Goal: Transaction & Acquisition: Book appointment/travel/reservation

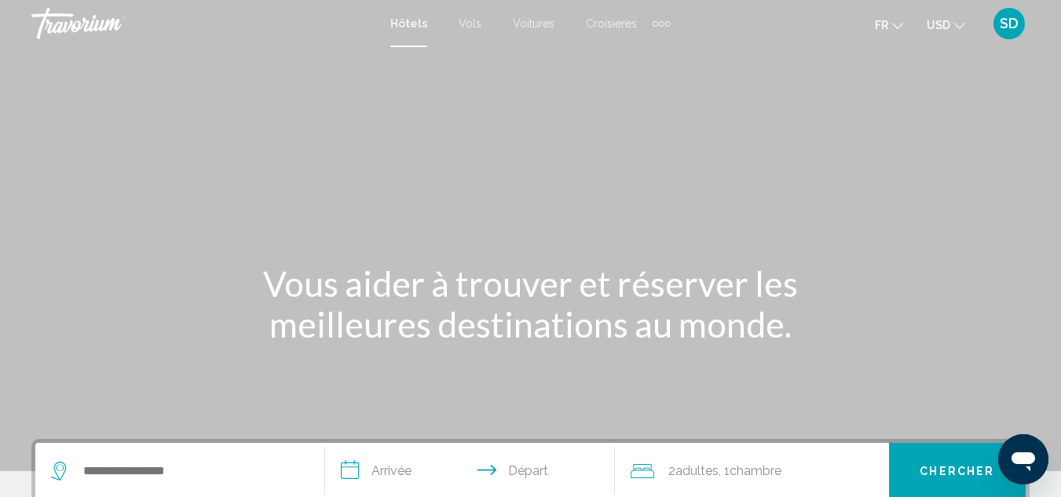
click at [950, 23] on span "USD" at bounding box center [939, 25] width 24 height 13
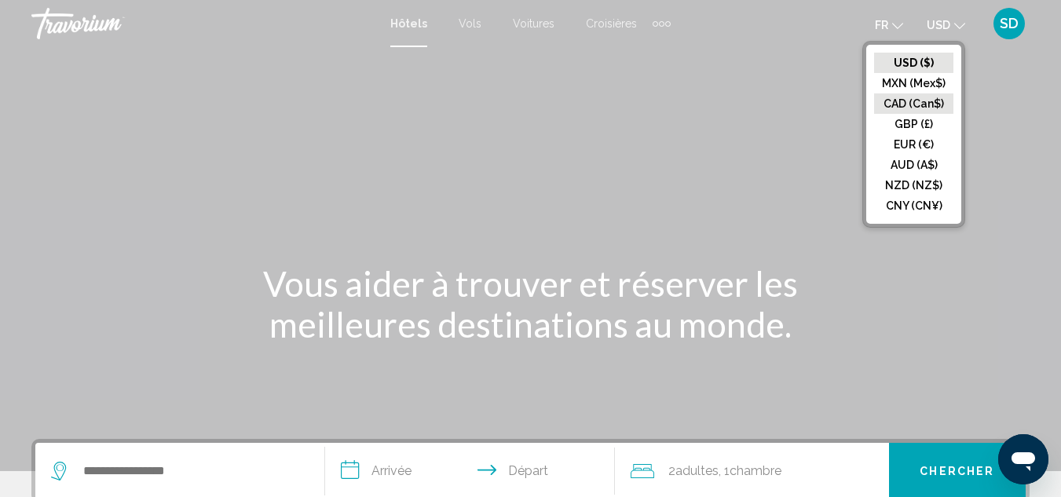
click at [904, 104] on button "CAD (Can$)" at bounding box center [913, 103] width 79 height 20
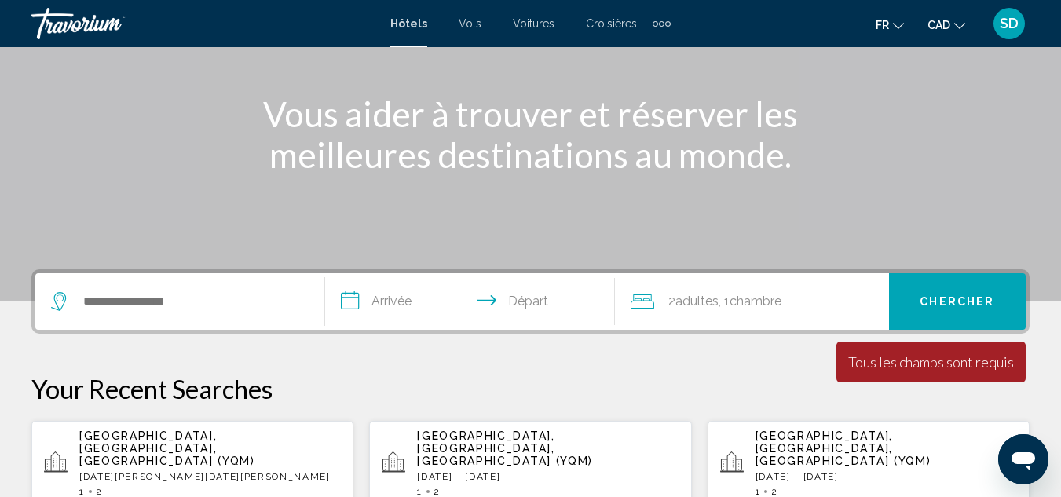
scroll to position [170, 0]
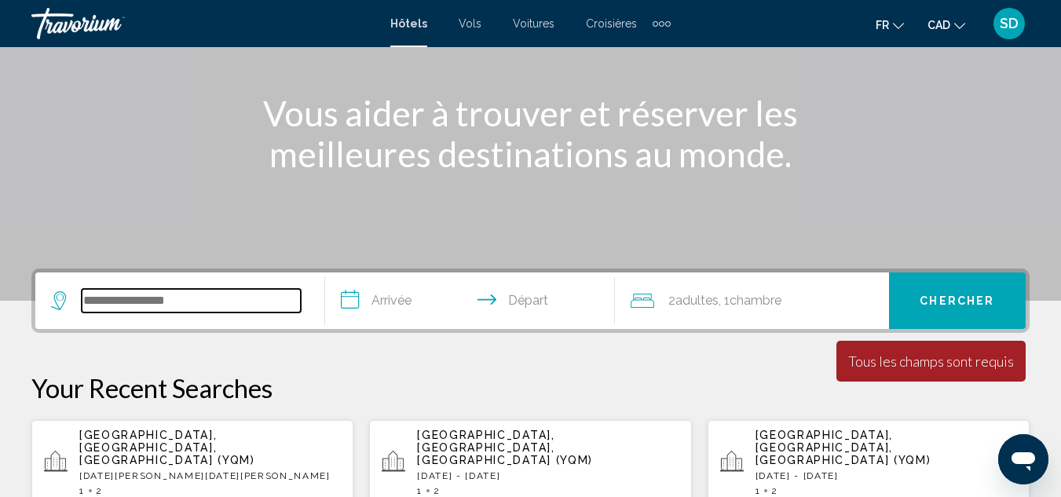
click at [100, 301] on input "Search widget" at bounding box center [191, 301] width 219 height 24
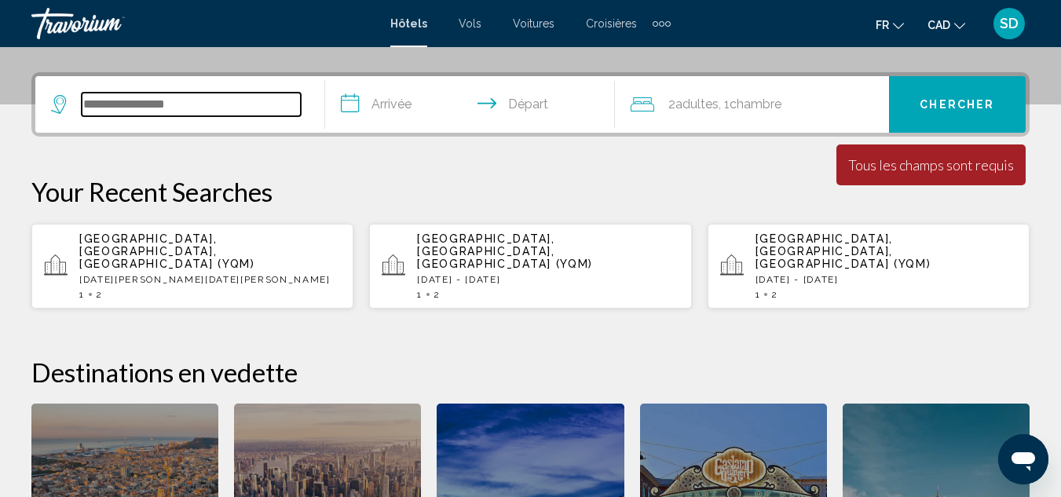
scroll to position [388, 0]
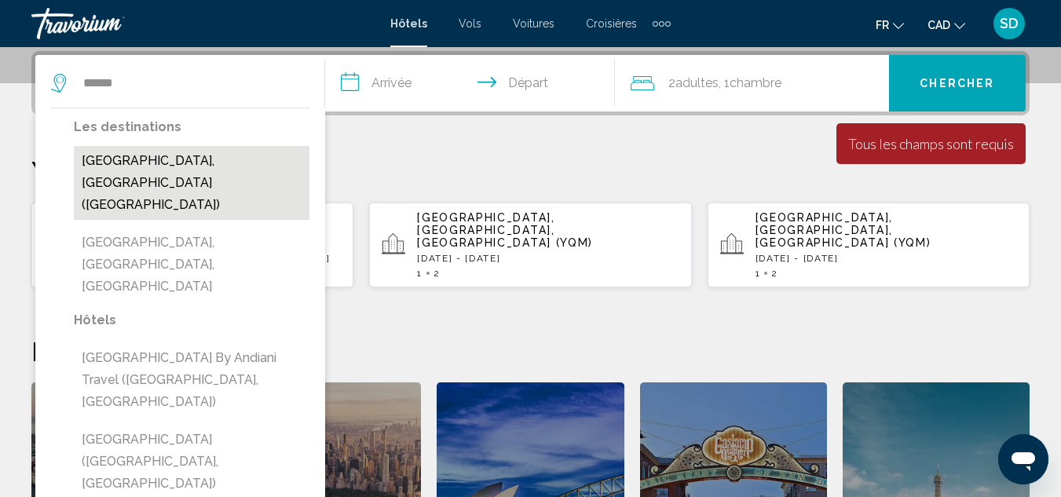
click at [133, 152] on button "[GEOGRAPHIC_DATA], [GEOGRAPHIC_DATA] ([GEOGRAPHIC_DATA])" at bounding box center [192, 183] width 236 height 74
type input "**********"
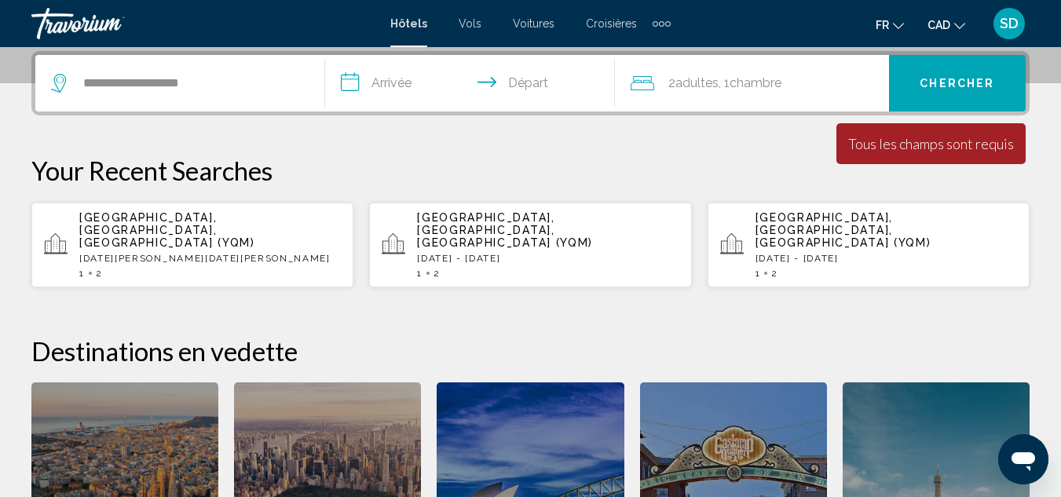
click at [376, 77] on input "**********" at bounding box center [473, 85] width 296 height 61
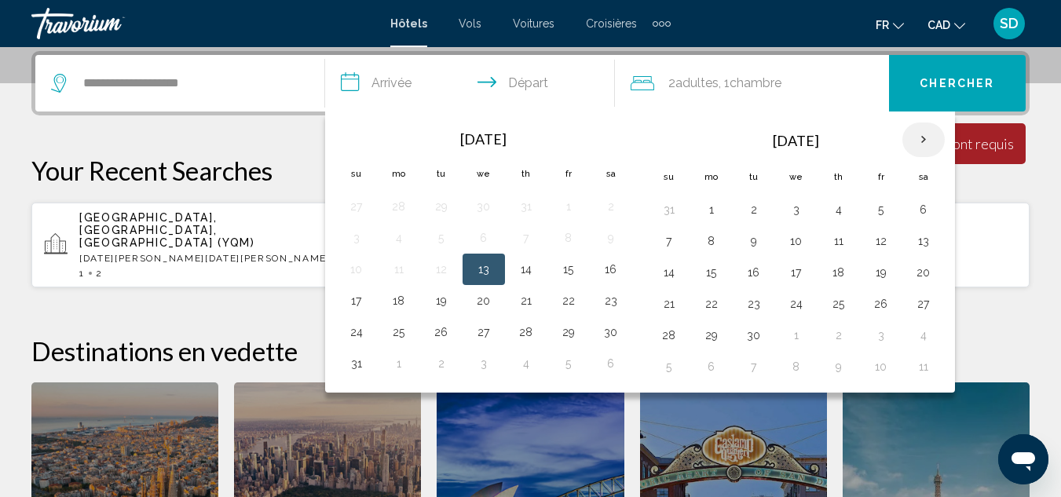
click at [907, 151] on th "Next month" at bounding box center [924, 140] width 42 height 35
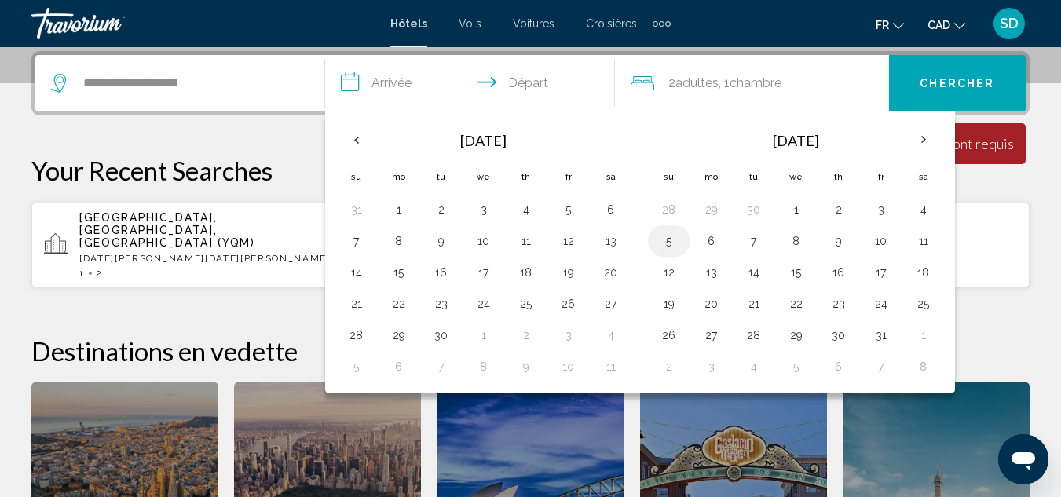
click at [662, 244] on button "5" at bounding box center [669, 241] width 25 height 22
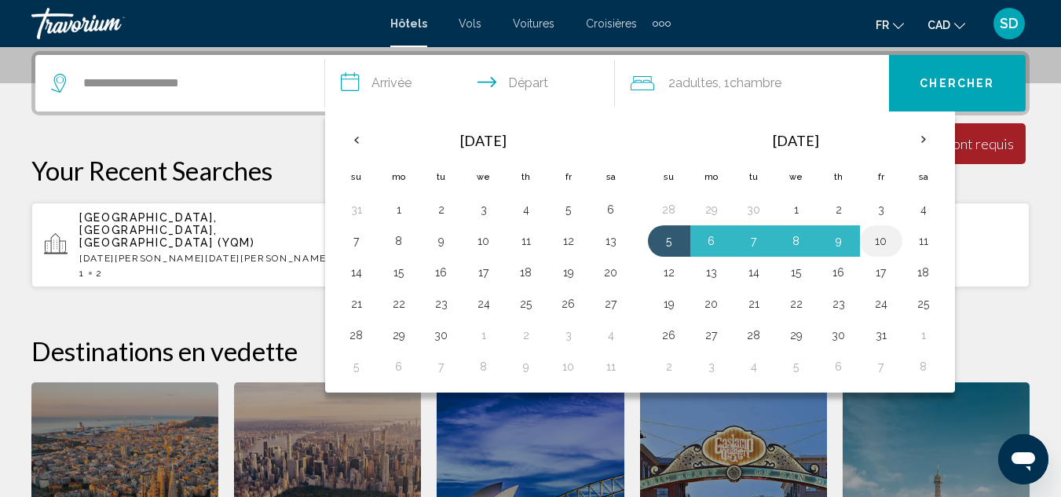
click at [884, 244] on button "10" at bounding box center [881, 241] width 25 height 22
type input "**********"
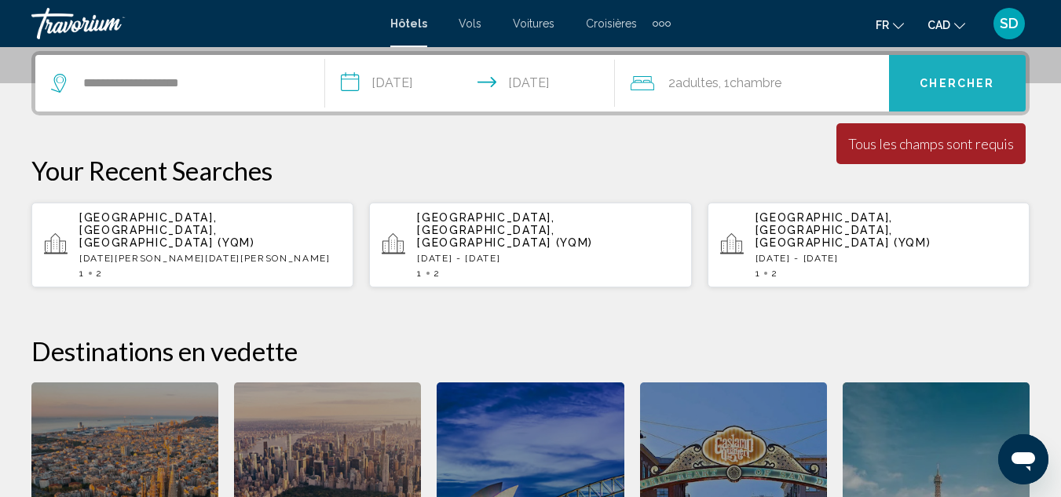
click at [991, 84] on span "Chercher" at bounding box center [957, 84] width 75 height 13
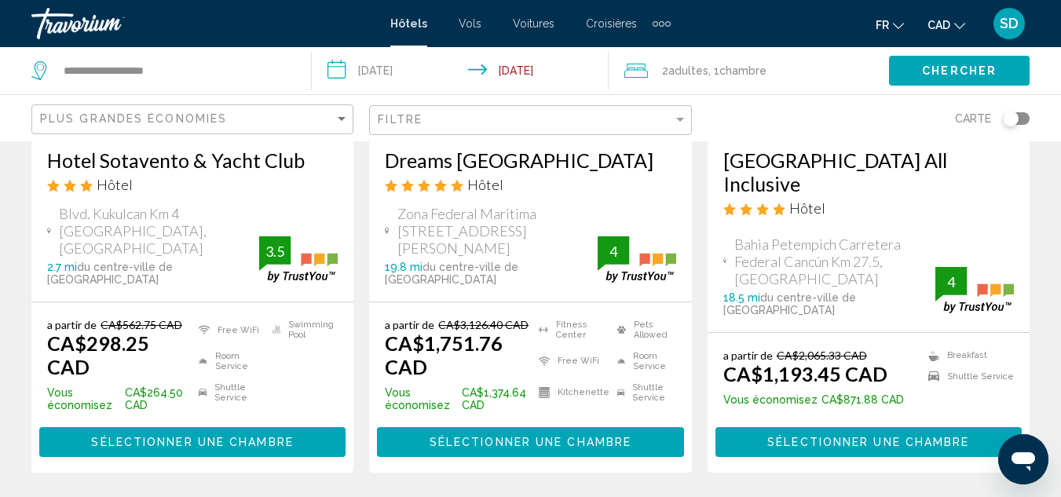
scroll to position [997, 0]
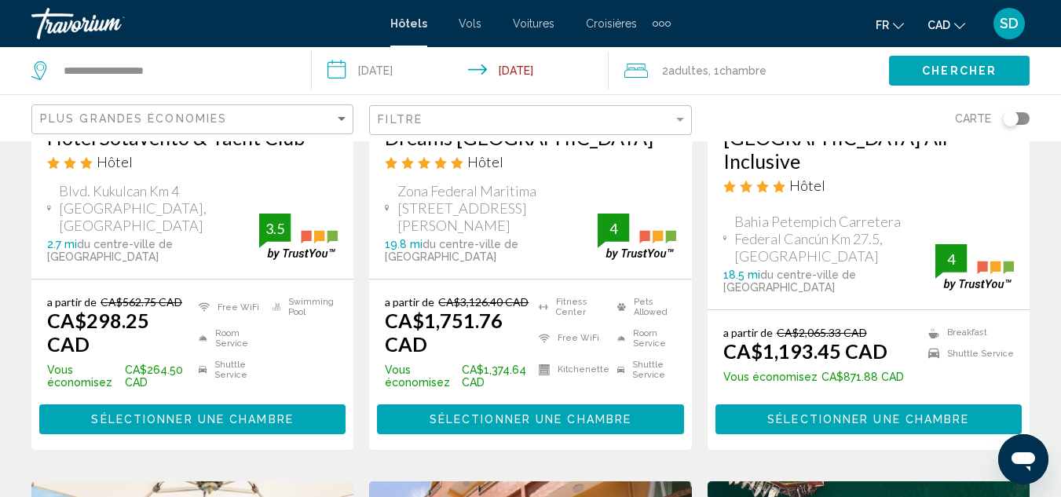
click at [865, 414] on span "Sélectionner une chambre" at bounding box center [868, 420] width 202 height 13
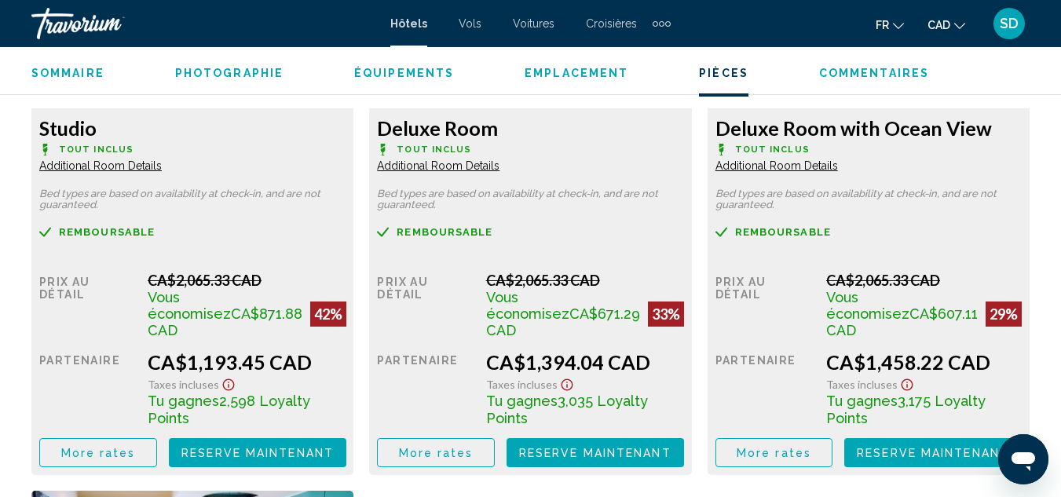
scroll to position [2583, 0]
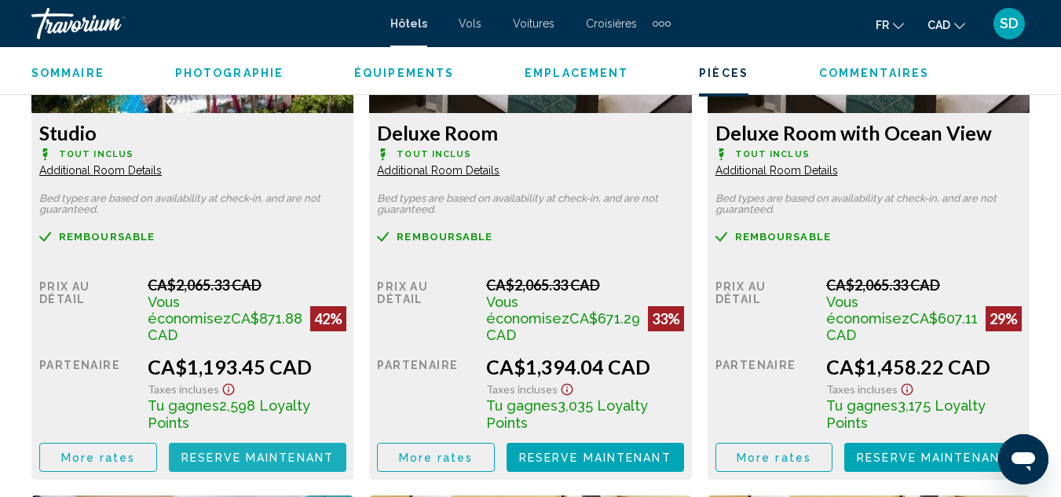
click at [290, 452] on span "Reserve maintenant" at bounding box center [257, 458] width 152 height 13
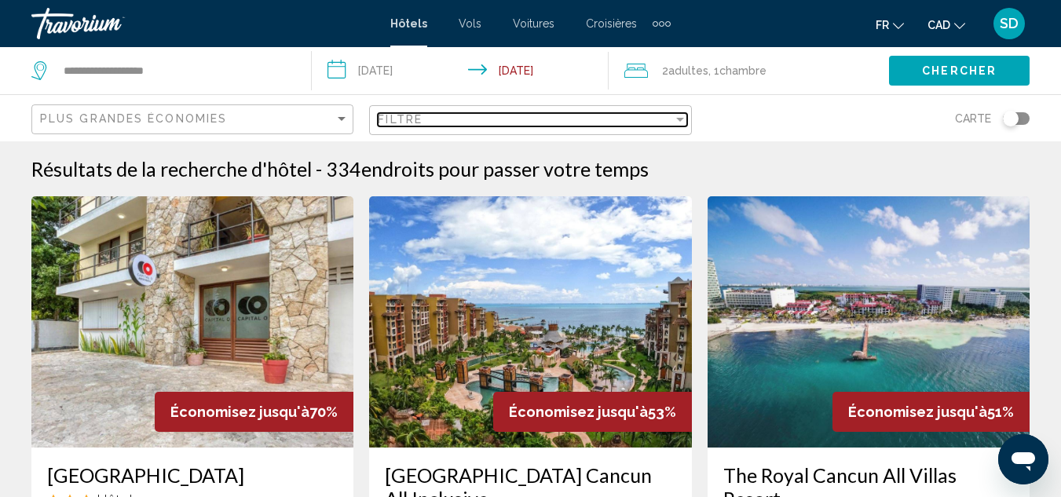
click at [680, 119] on div "Filter" at bounding box center [680, 120] width 8 height 4
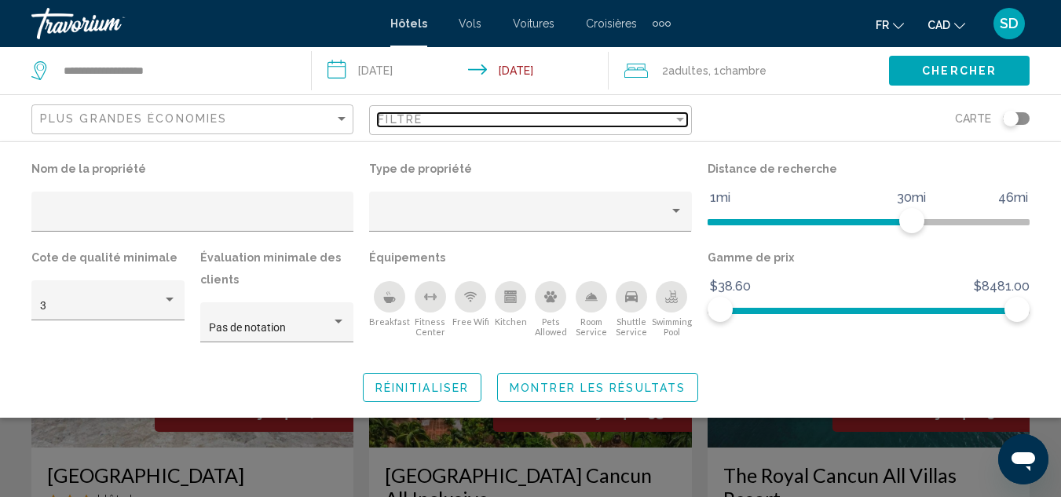
click at [676, 126] on div "Filter" at bounding box center [680, 119] width 14 height 13
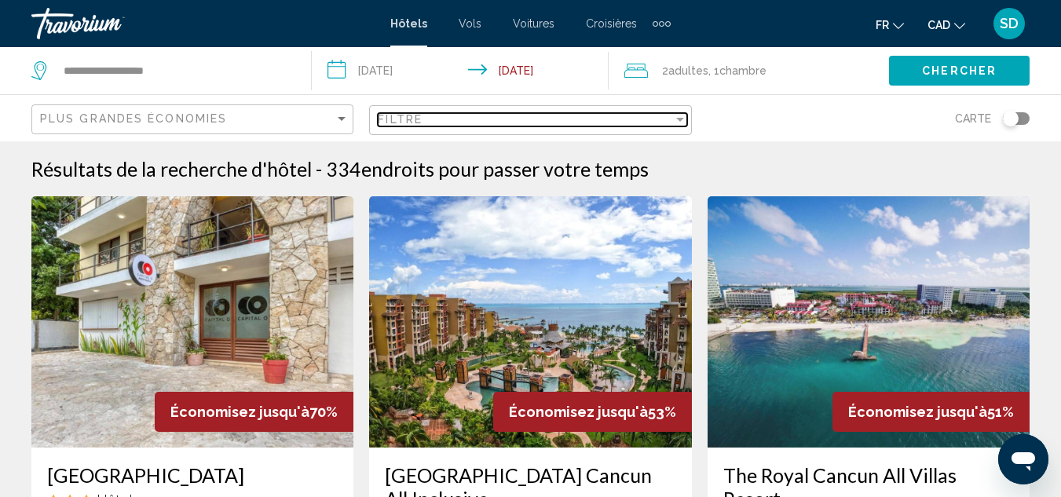
click at [680, 119] on div "Filter" at bounding box center [680, 120] width 8 height 4
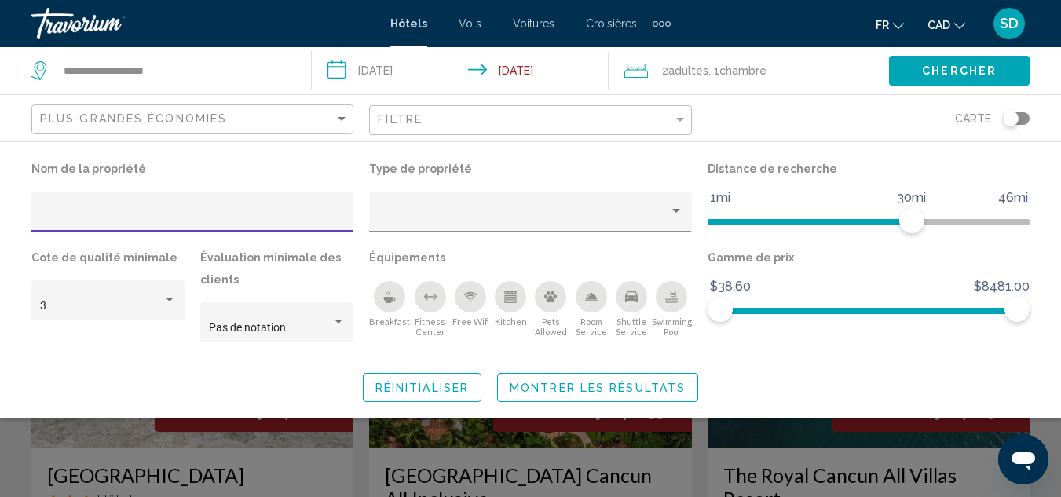
click at [59, 221] on input "Hotel Filters" at bounding box center [193, 217] width 306 height 13
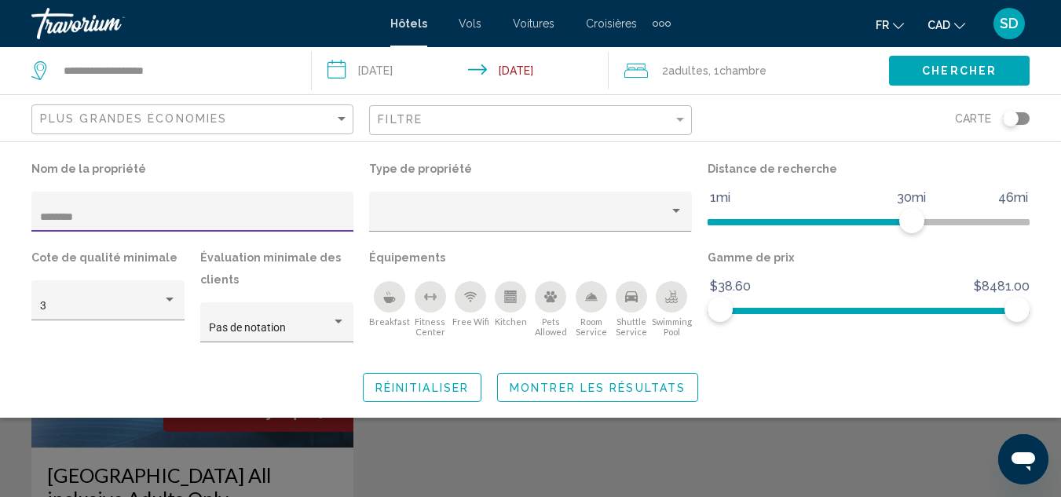
type input "********"
click at [390, 451] on div "Search widget" at bounding box center [530, 367] width 1061 height 262
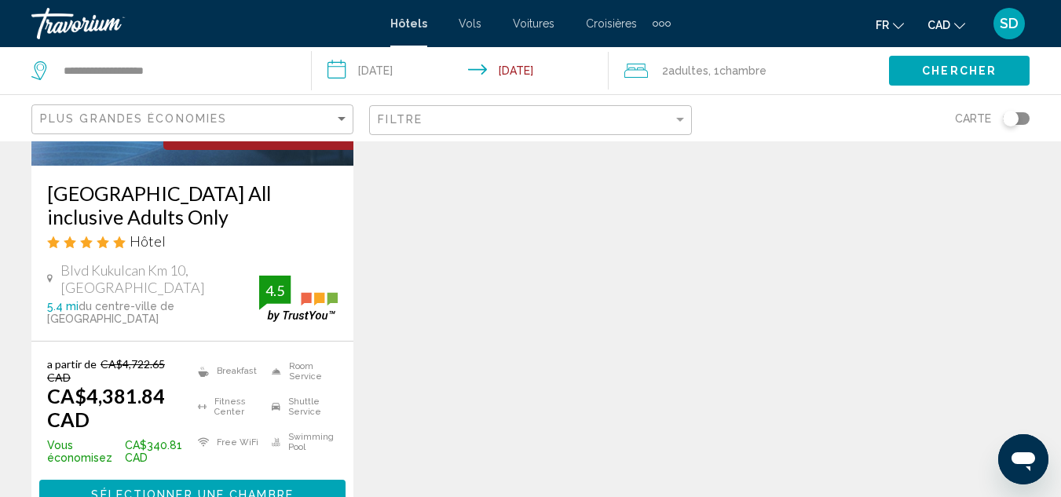
scroll to position [283, 0]
click at [279, 488] on span "Sélectionner une chambre" at bounding box center [192, 494] width 202 height 13
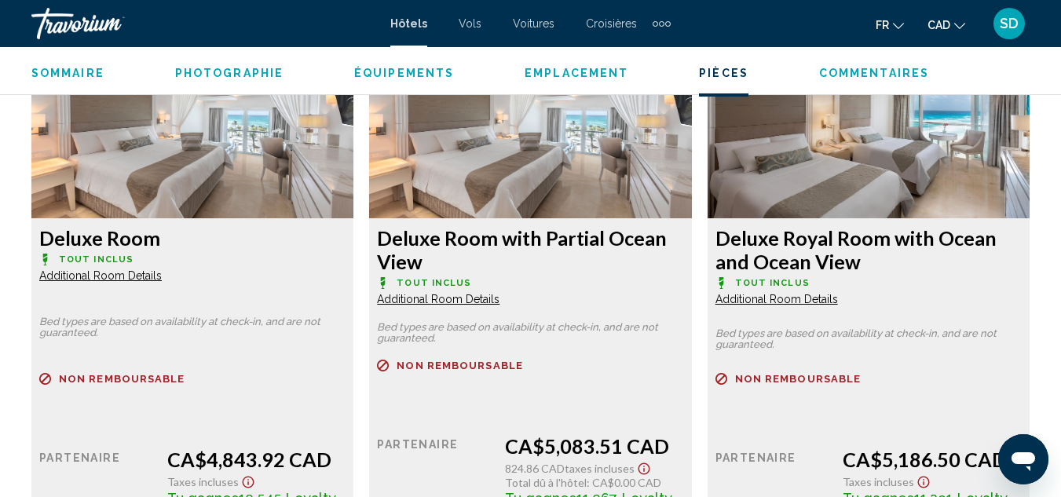
scroll to position [3646, 0]
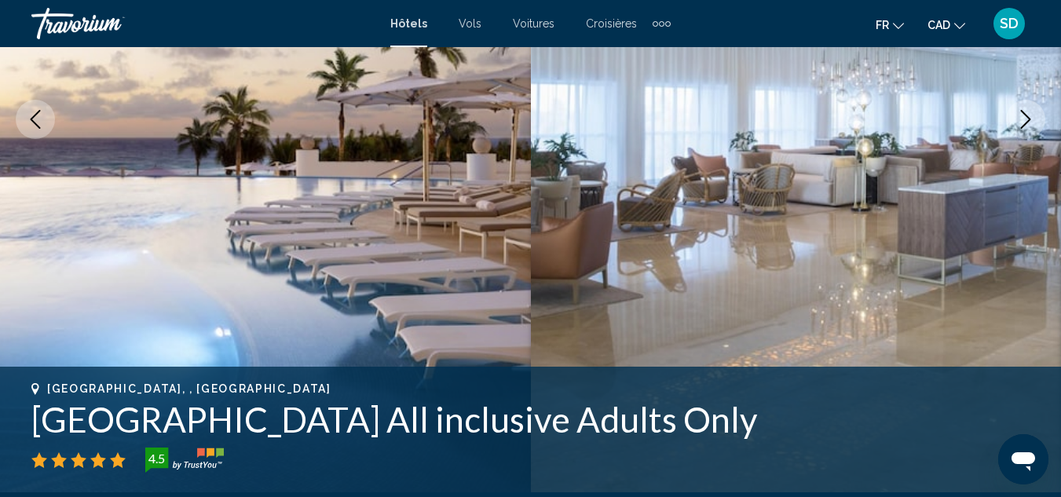
scroll to position [0, 0]
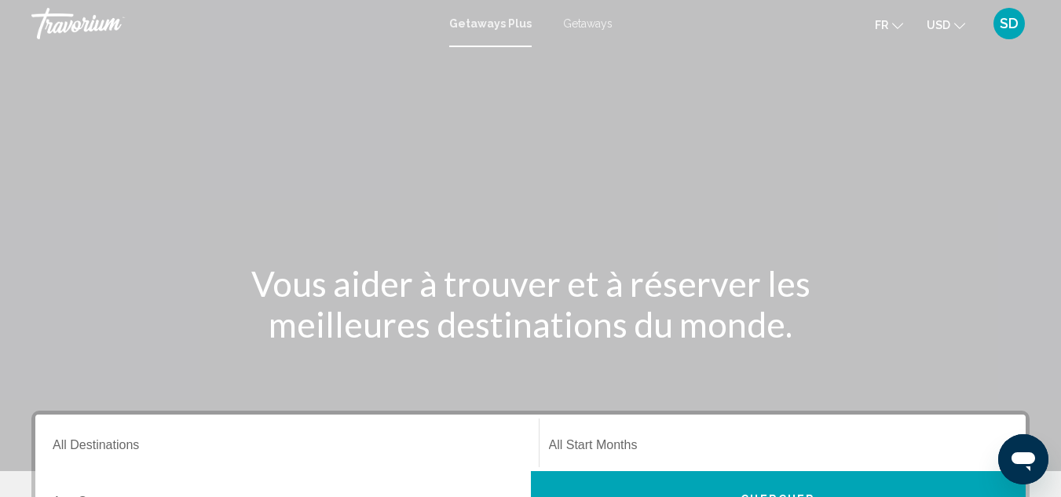
click at [953, 24] on button "USD USD ($) MXN (Mex$) CAD (Can$) GBP (£) EUR (€) AUD (A$) NZD (NZ$) CNY (CN¥)" at bounding box center [946, 24] width 38 height 23
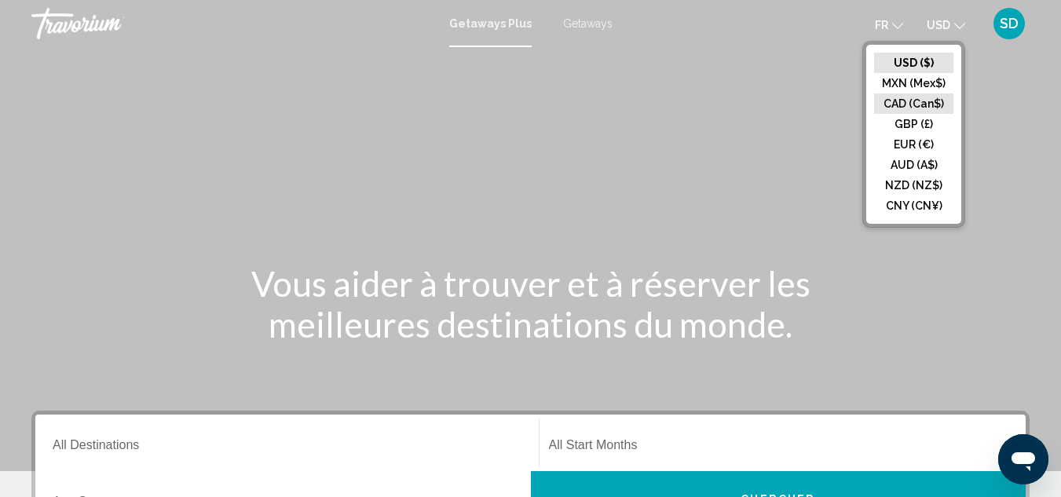
click at [908, 108] on button "CAD (Can$)" at bounding box center [913, 103] width 79 height 20
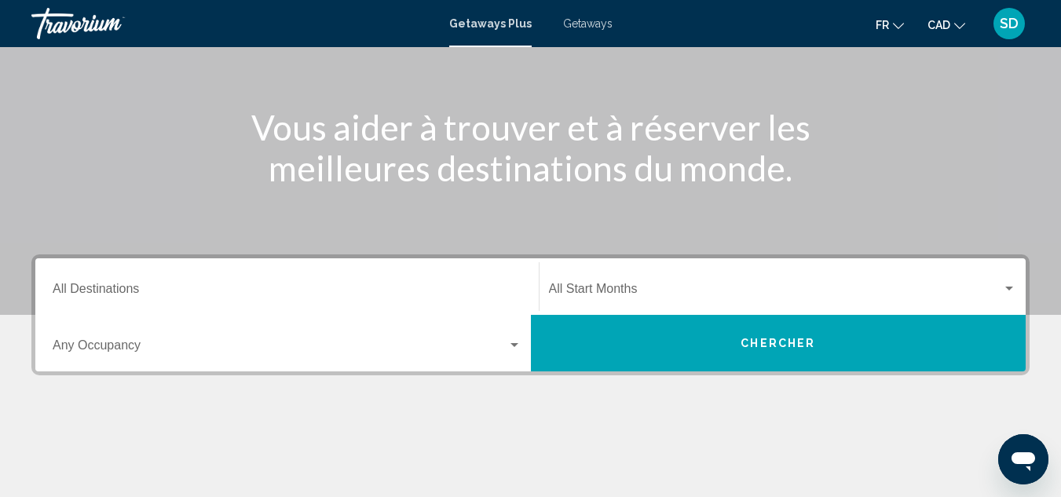
scroll to position [157, 0]
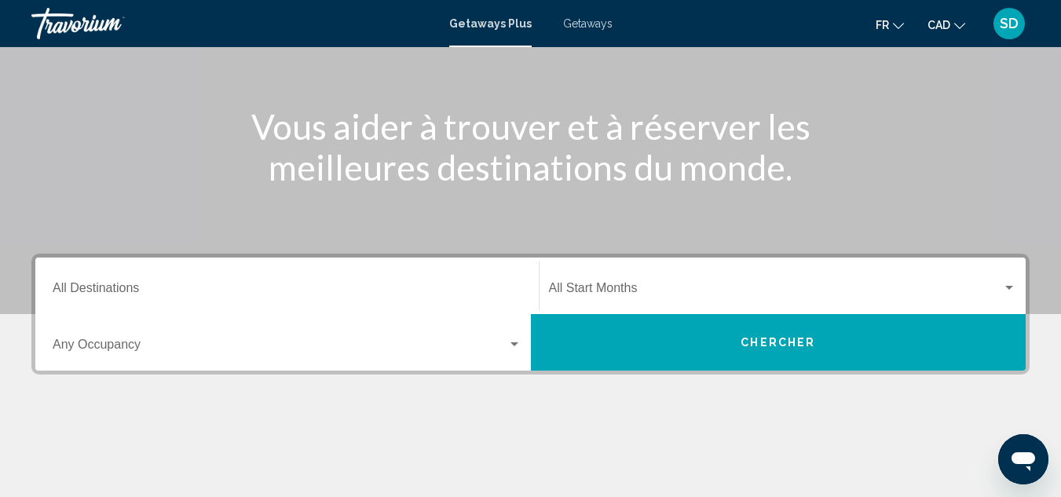
click at [173, 280] on div "Destination All Destinations" at bounding box center [287, 286] width 469 height 49
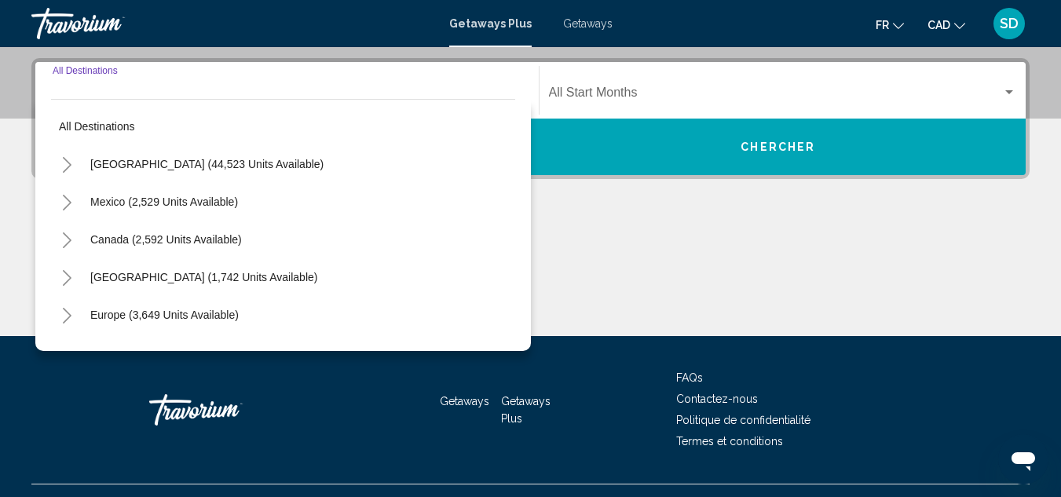
scroll to position [360, 0]
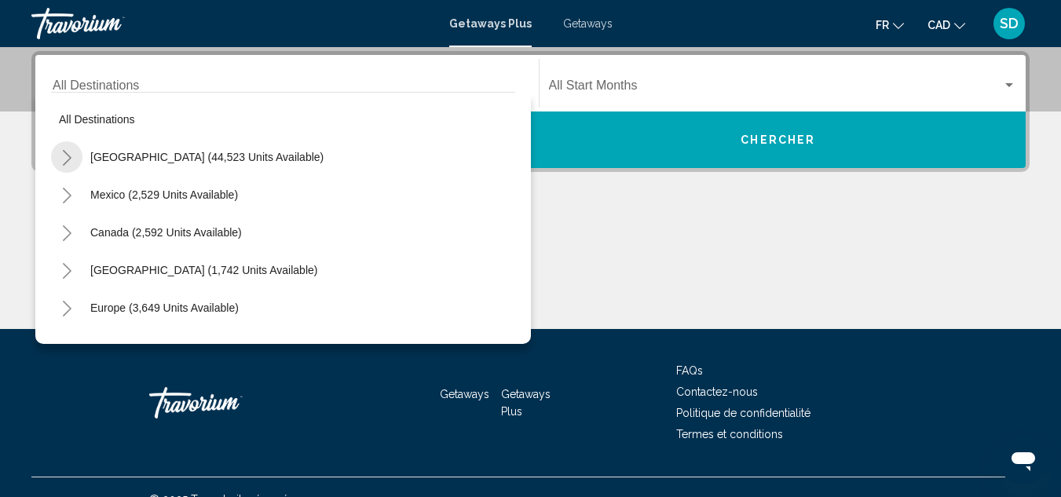
click at [63, 156] on icon "Toggle United States (44,523 units available)" at bounding box center [67, 158] width 12 height 16
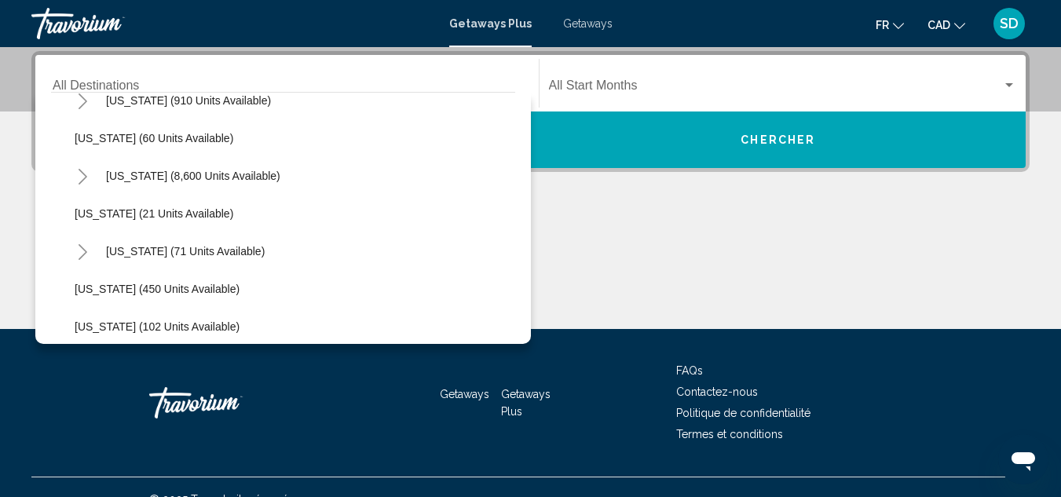
scroll to position [247, 0]
click at [83, 174] on icon "Toggle Florida (8,600 units available)" at bounding box center [83, 175] width 12 height 16
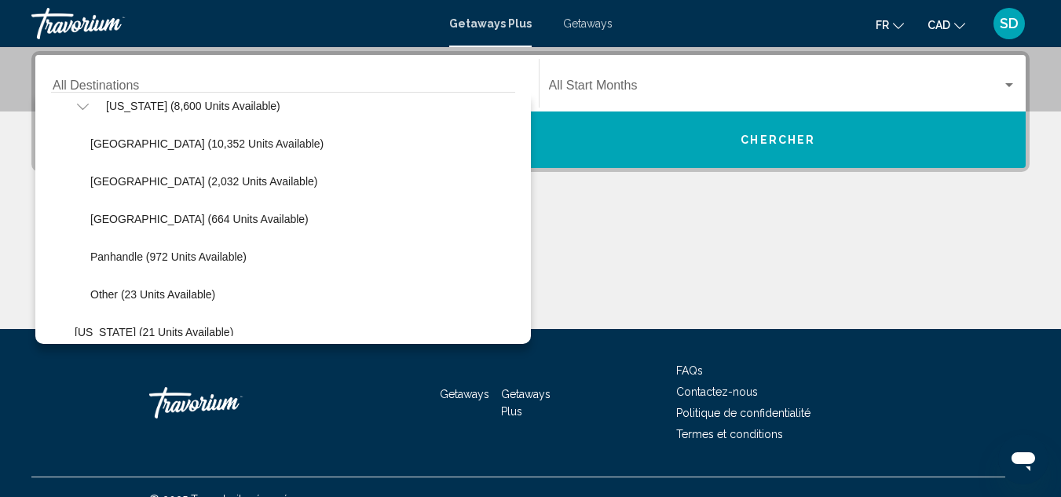
scroll to position [316, 0]
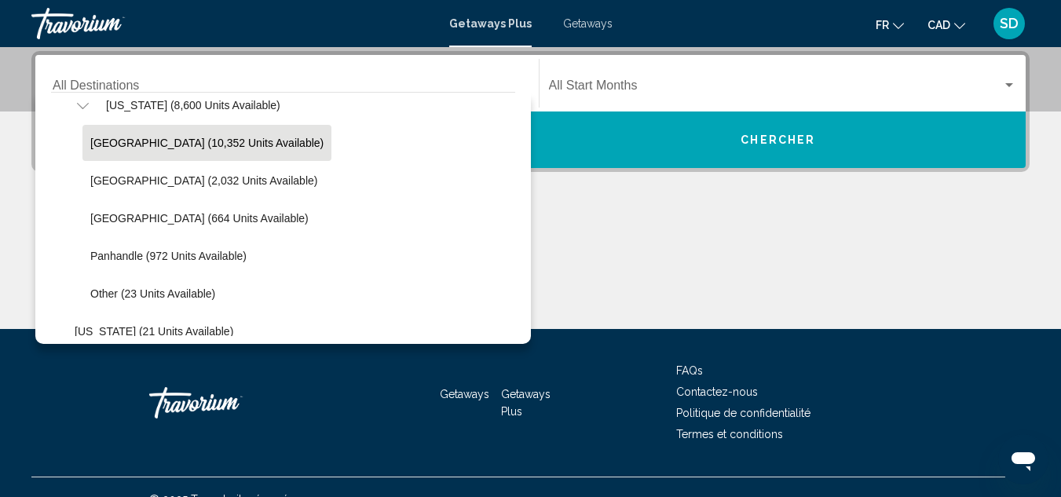
click at [161, 140] on span "Orlando & Disney Area (10,352 units available)" at bounding box center [206, 143] width 233 height 13
type input "**********"
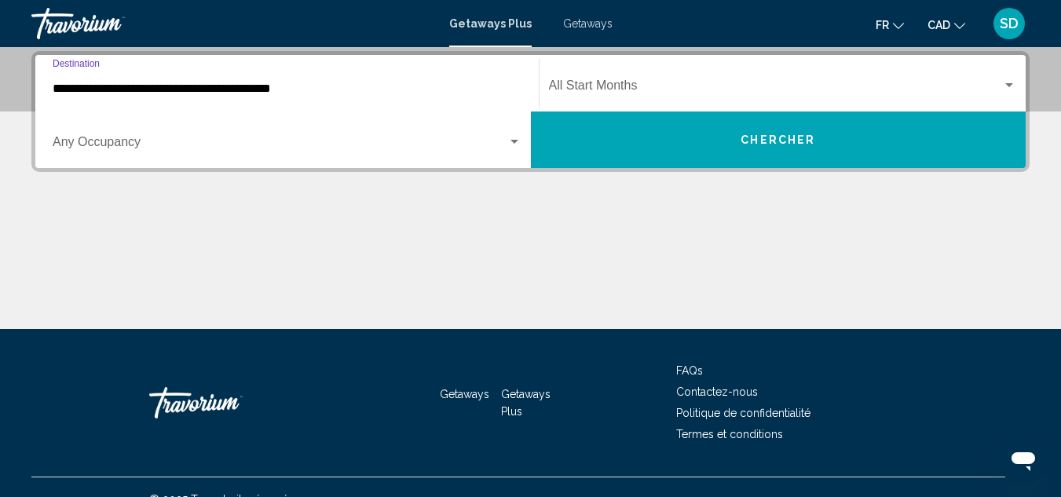
click at [515, 145] on div "Search widget" at bounding box center [514, 142] width 14 height 13
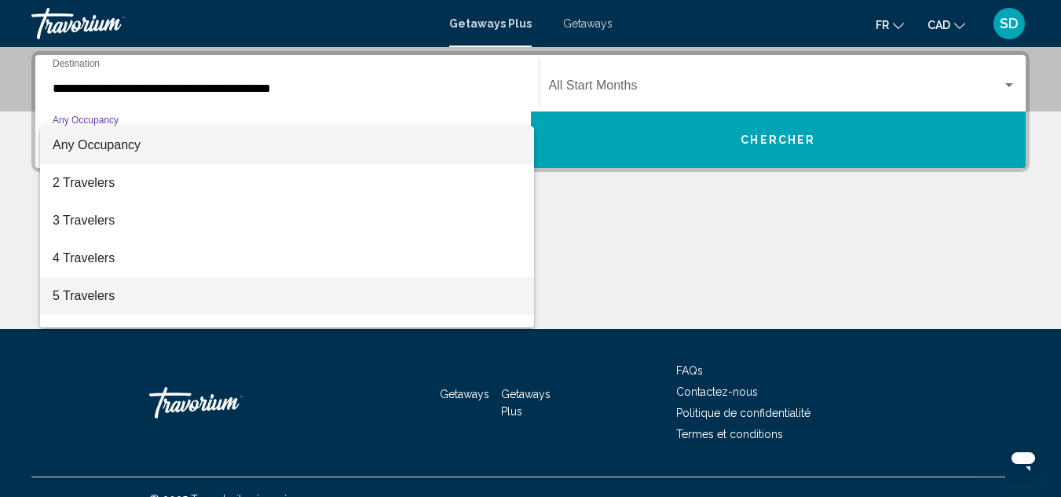
scroll to position [176, 0]
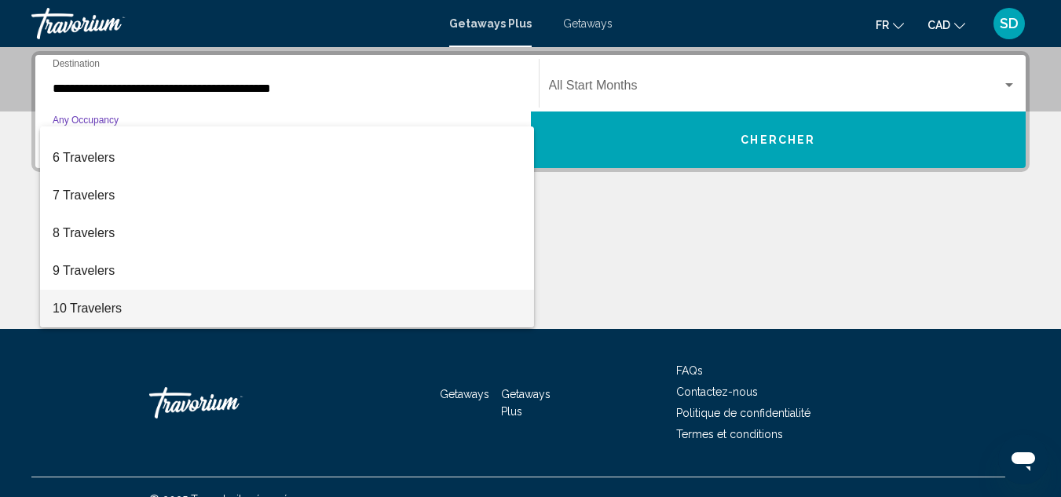
click at [99, 313] on span "10 Travelers" at bounding box center [287, 309] width 469 height 38
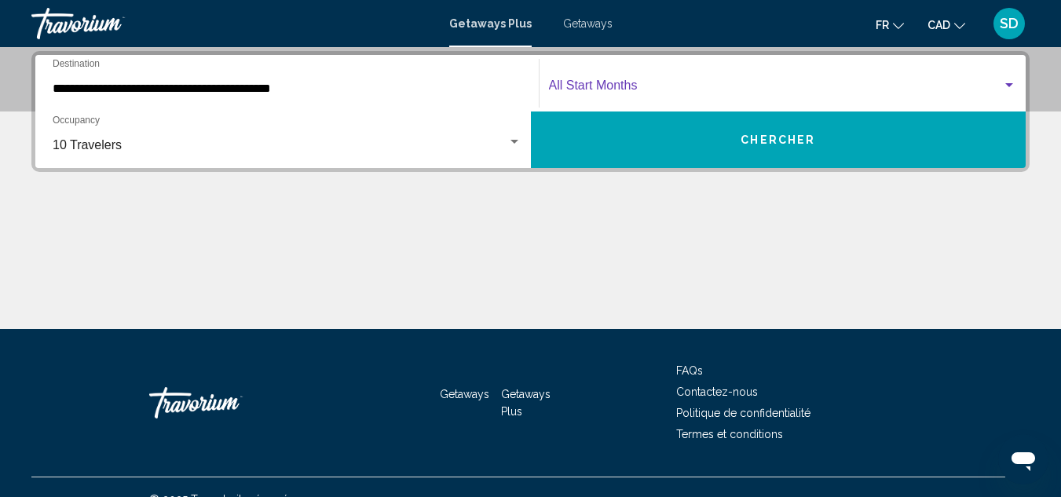
click at [1005, 84] on div "Search widget" at bounding box center [1009, 85] width 8 height 4
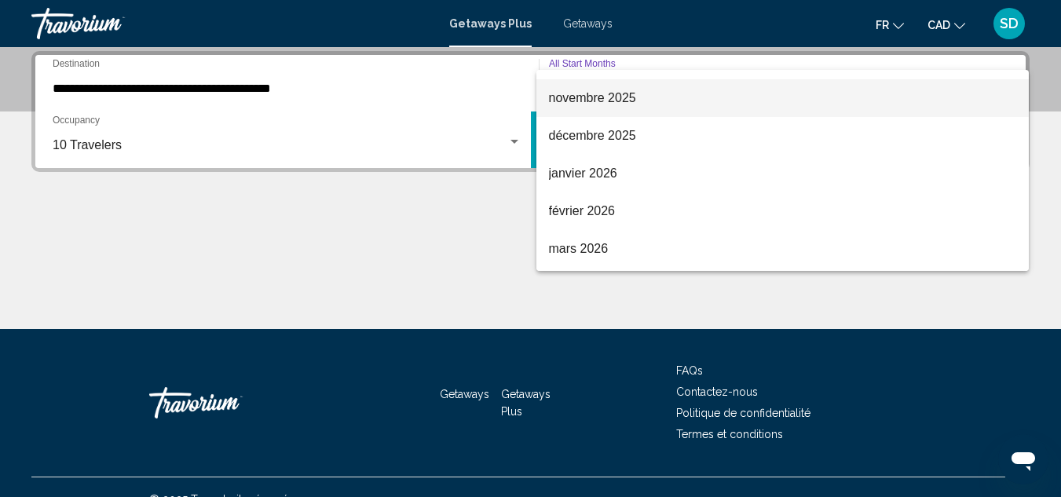
scroll to position [142, 0]
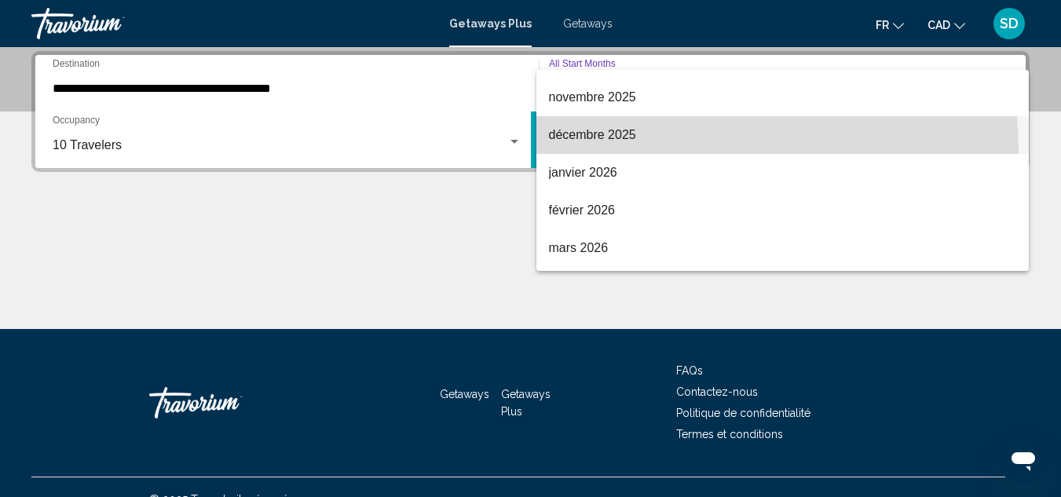
click at [652, 151] on span "décembre 2025" at bounding box center [783, 135] width 468 height 38
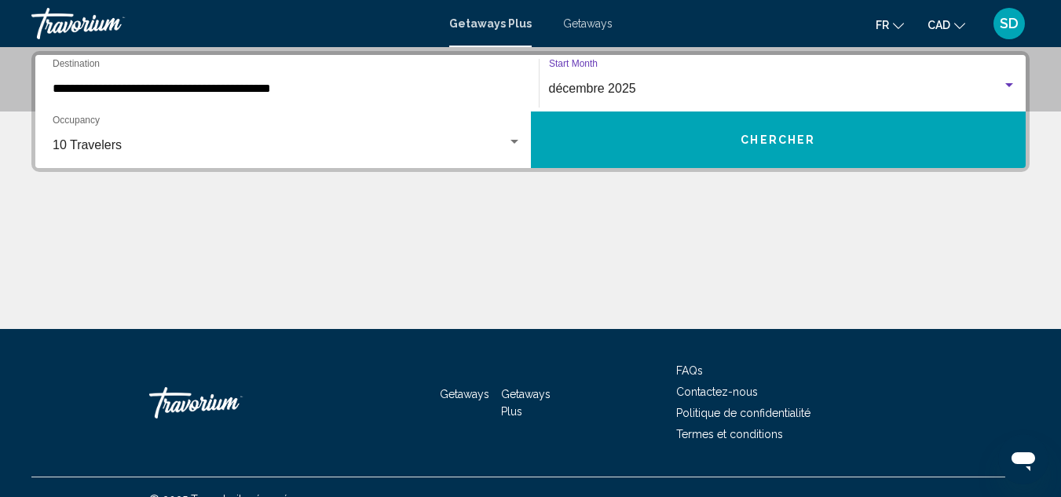
click at [719, 141] on button "Chercher" at bounding box center [779, 140] width 496 height 57
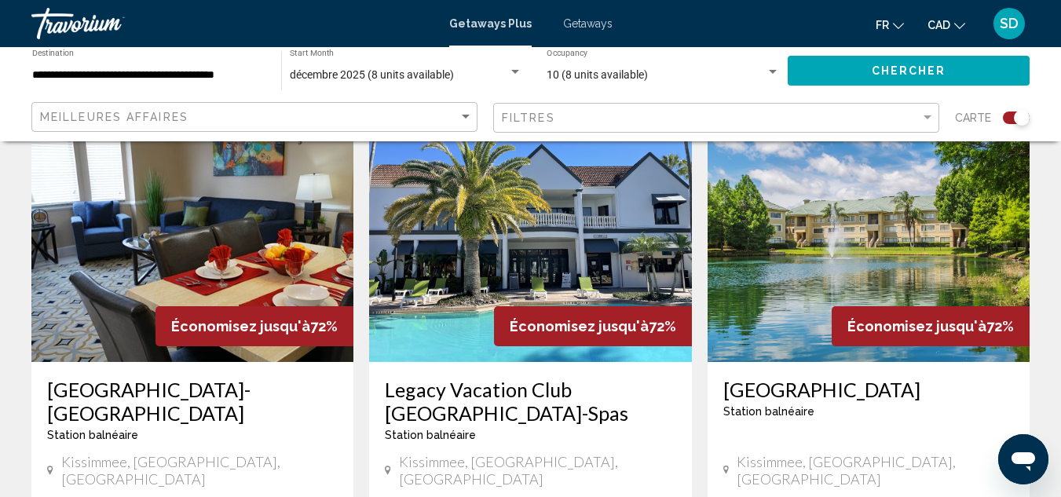
scroll to position [588, 0]
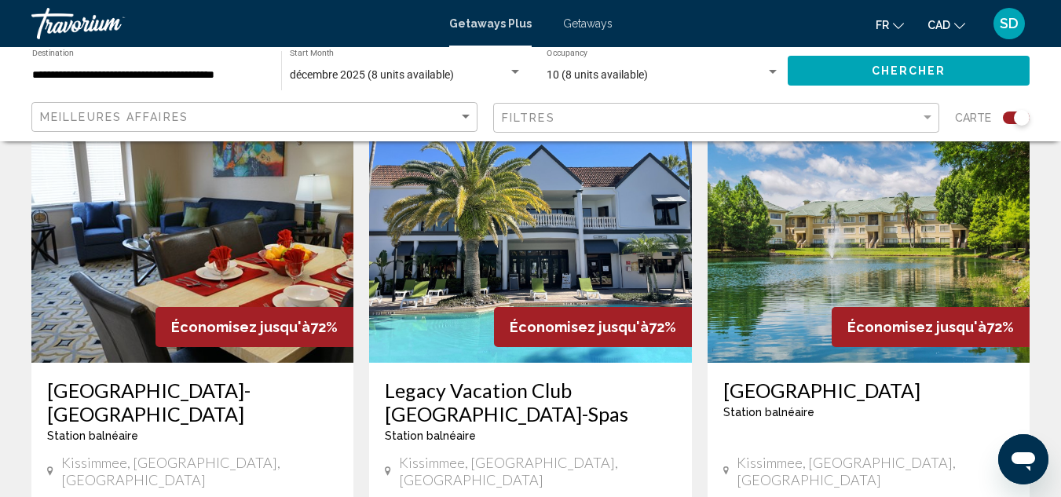
click at [161, 295] on img "Main content" at bounding box center [192, 237] width 322 height 251
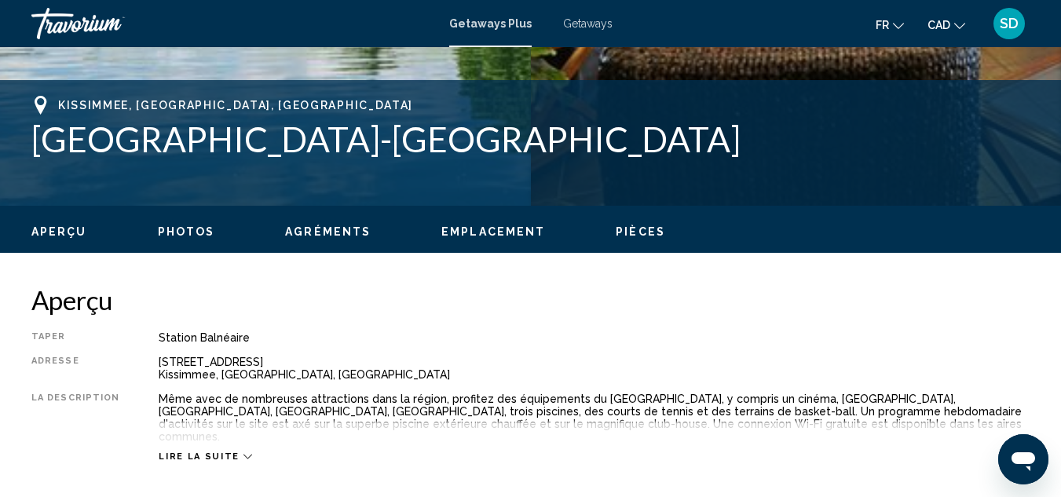
scroll to position [172, 0]
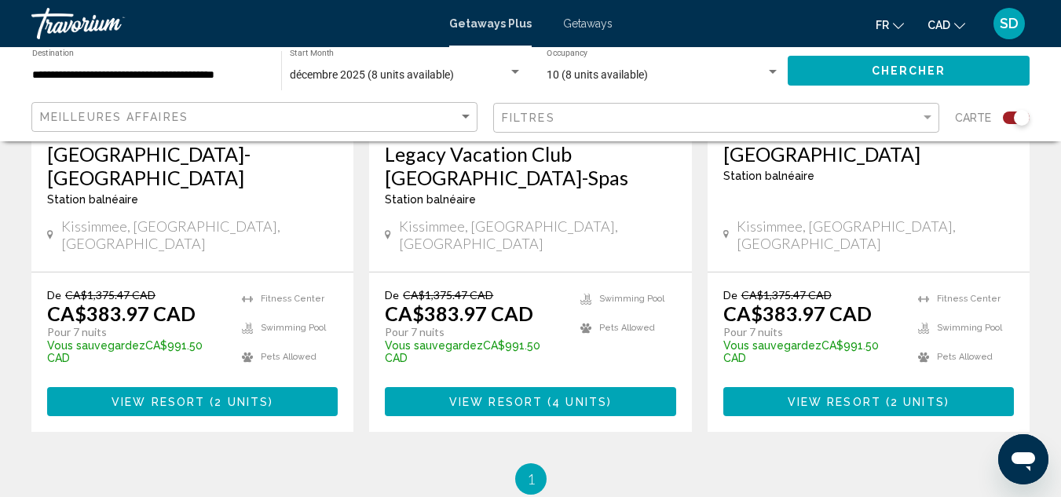
scroll to position [825, 0]
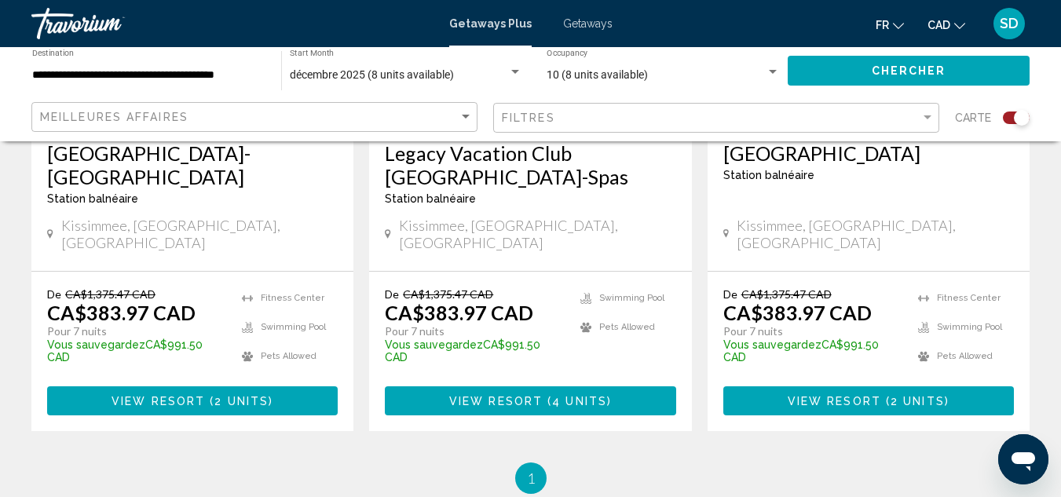
click at [526, 386] on button "View Resort ( 4 units )" at bounding box center [530, 400] width 291 height 29
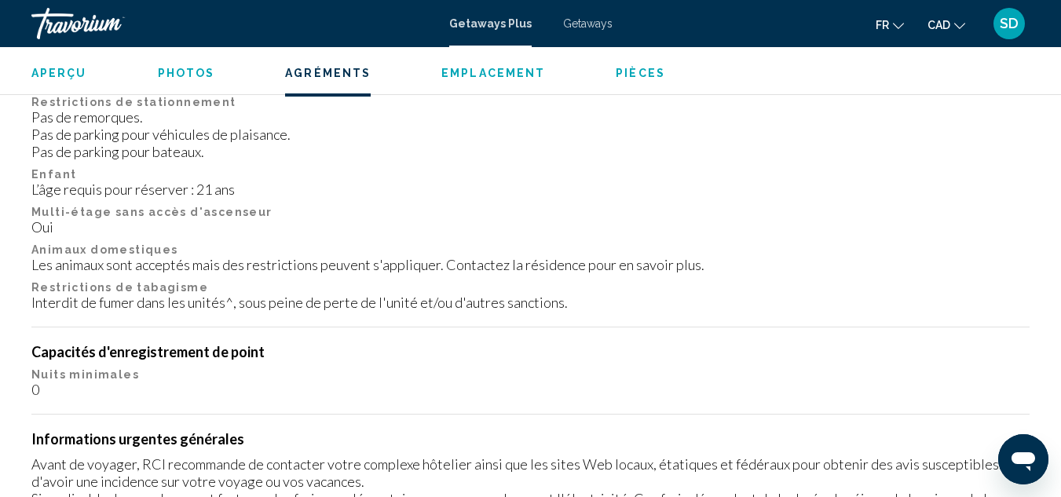
scroll to position [2083, 0]
click at [700, 368] on p "Nuits minimales" at bounding box center [530, 374] width 998 height 13
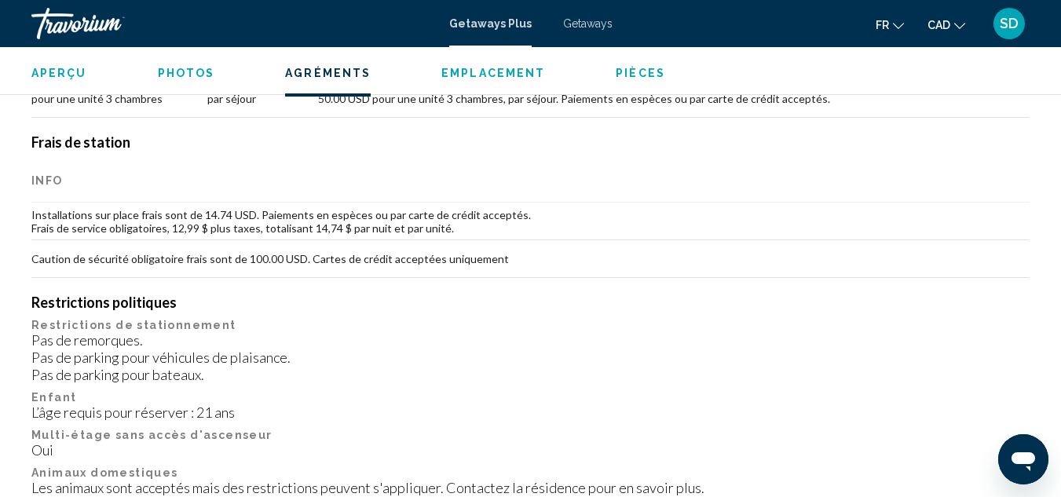
scroll to position [1858, 0]
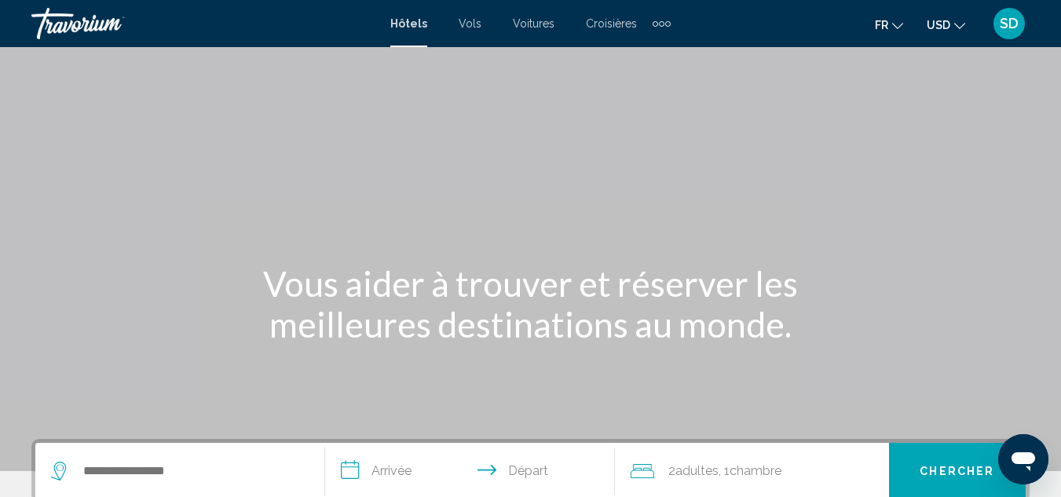
scroll to position [167, 0]
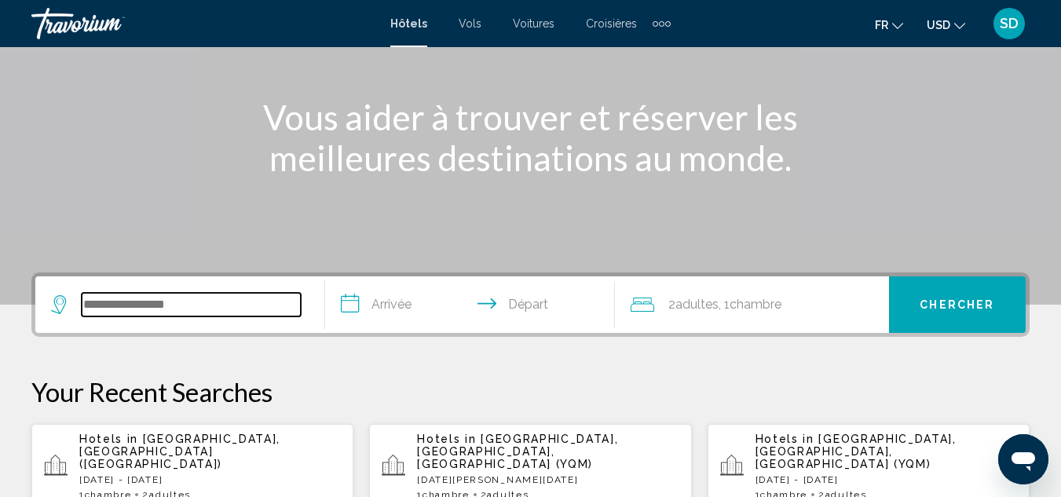
click at [137, 302] on input "Search widget" at bounding box center [191, 305] width 219 height 24
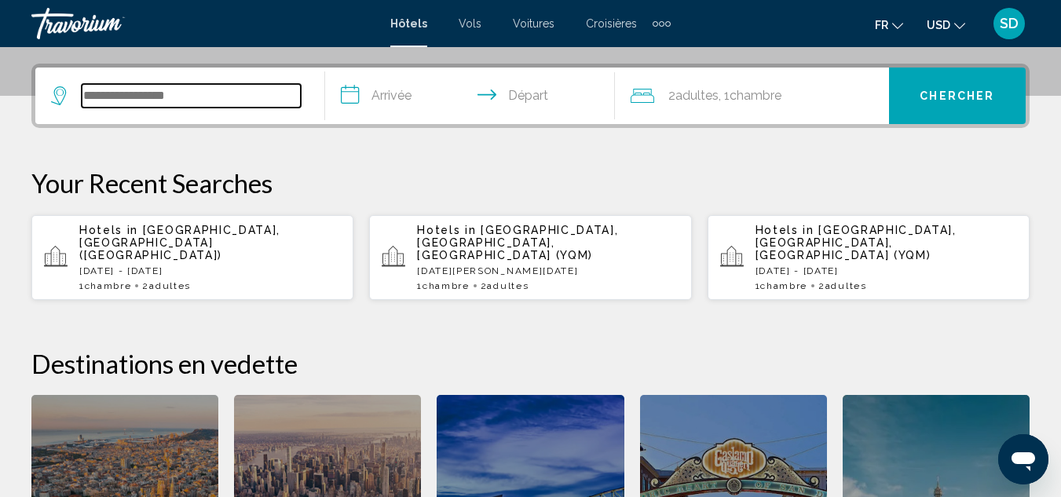
scroll to position [388, 0]
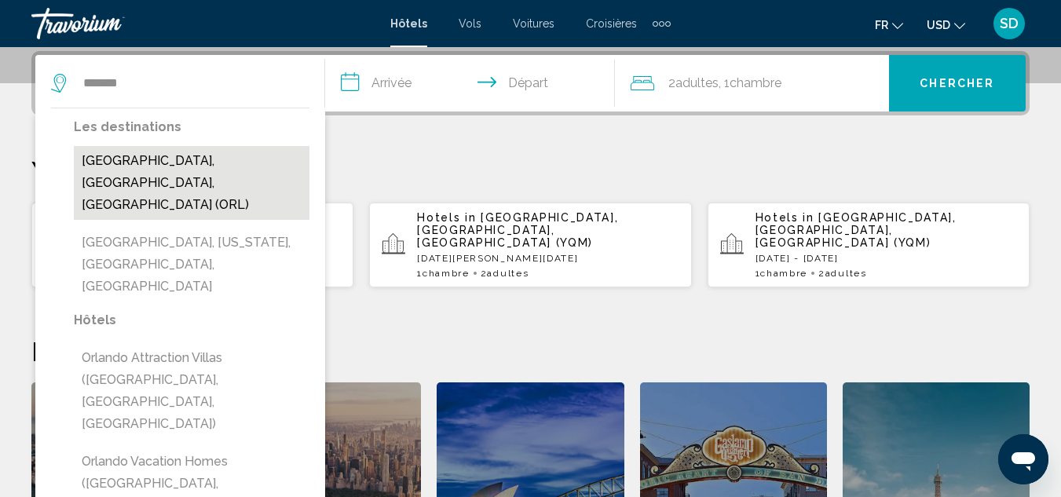
click at [198, 174] on button "[GEOGRAPHIC_DATA], [GEOGRAPHIC_DATA], [GEOGRAPHIC_DATA] (ORL)" at bounding box center [192, 183] width 236 height 74
type input "**********"
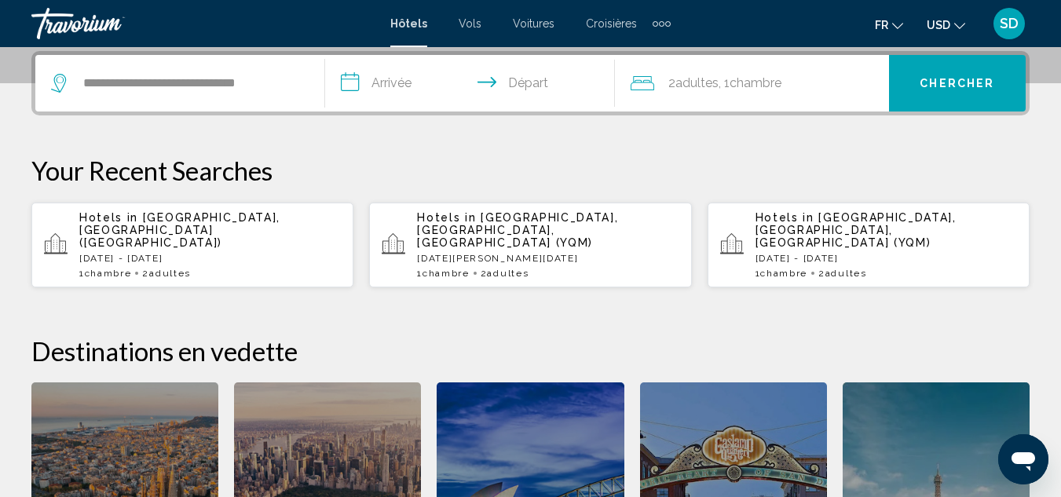
click at [391, 79] on input "**********" at bounding box center [473, 85] width 296 height 61
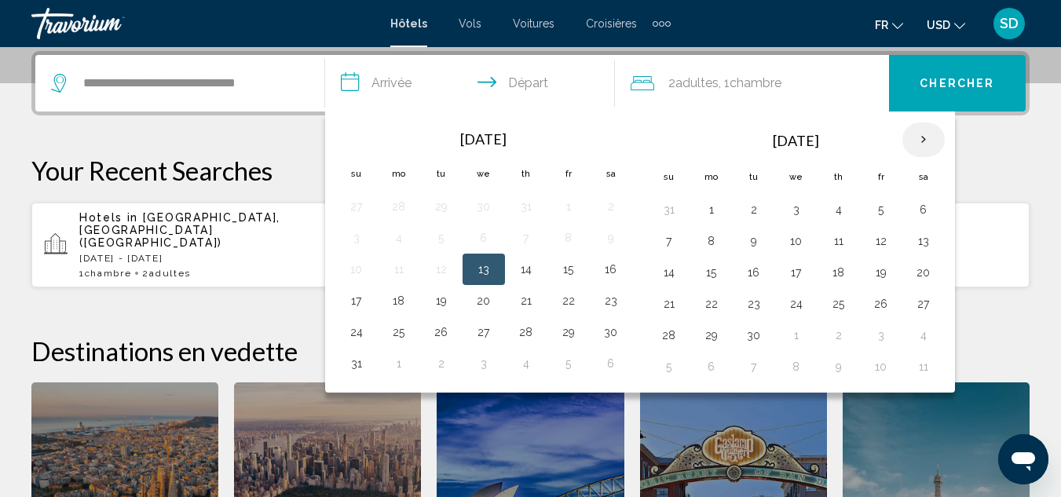
click at [932, 147] on th "Next month" at bounding box center [924, 140] width 42 height 35
click at [923, 141] on th "Next month" at bounding box center [924, 140] width 42 height 35
click at [676, 339] on button "28" at bounding box center [669, 335] width 25 height 22
click at [925, 141] on th "Next month" at bounding box center [924, 140] width 42 height 35
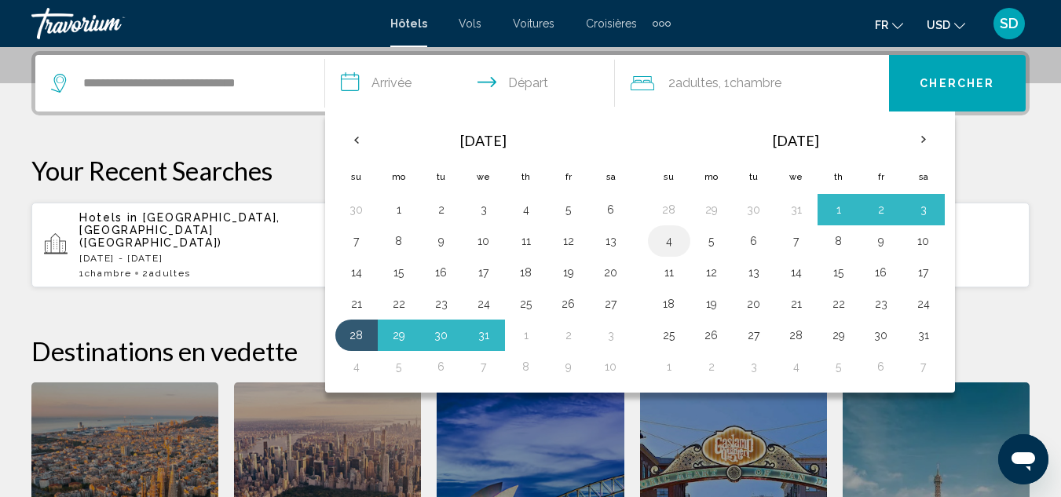
click at [668, 247] on button "4" at bounding box center [669, 241] width 25 height 22
type input "**********"
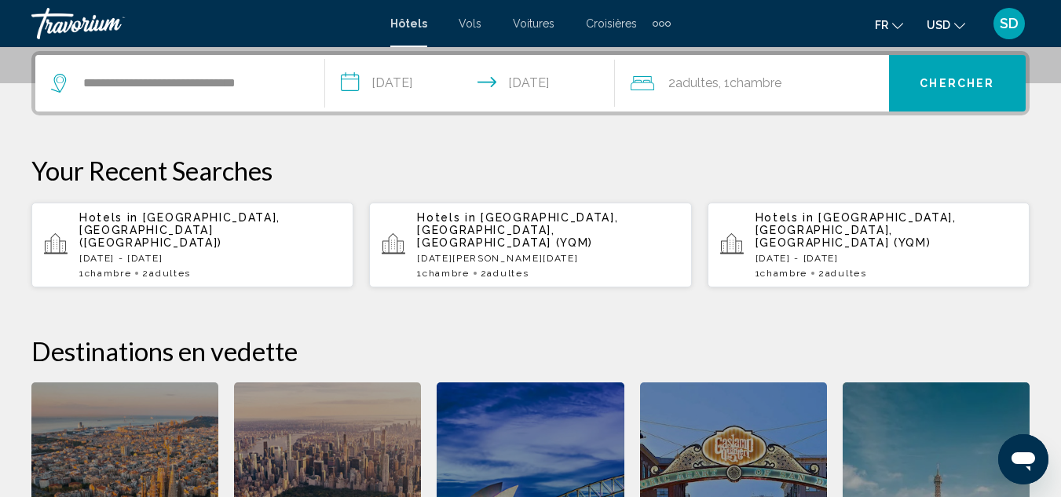
click at [681, 84] on span "Adultes" at bounding box center [697, 82] width 43 height 15
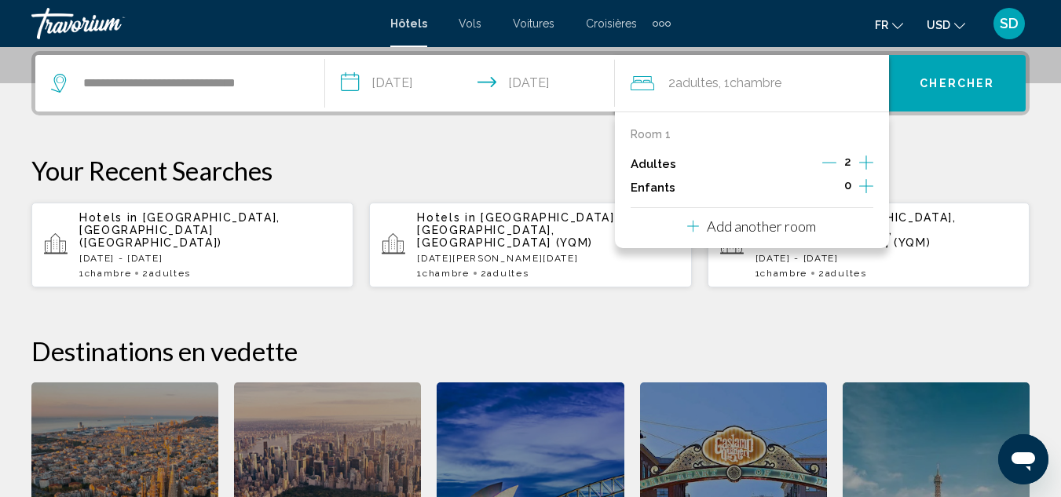
click at [698, 227] on icon "Travelers: 2 adults, 0 children" at bounding box center [693, 226] width 12 height 19
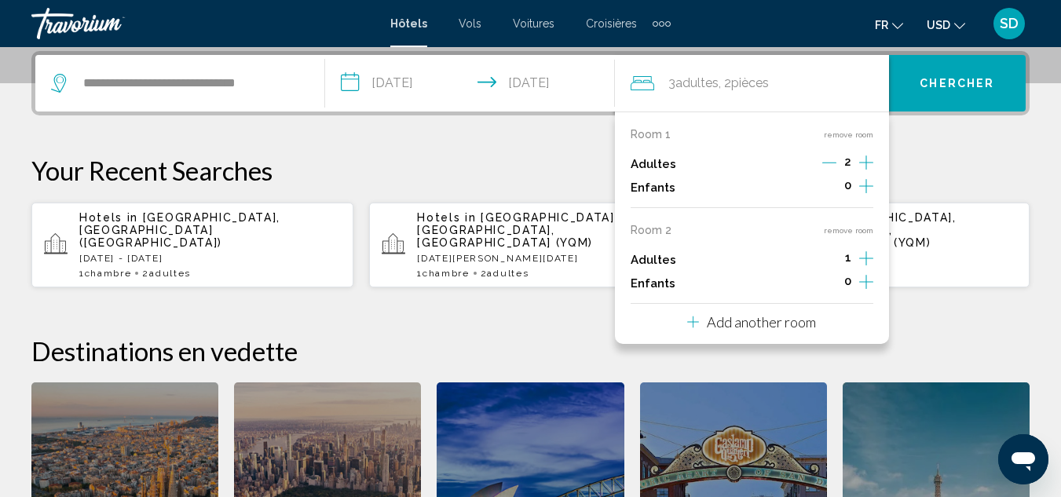
click at [690, 328] on icon "Travelers: 3 adults, 0 children" at bounding box center [693, 322] width 12 height 19
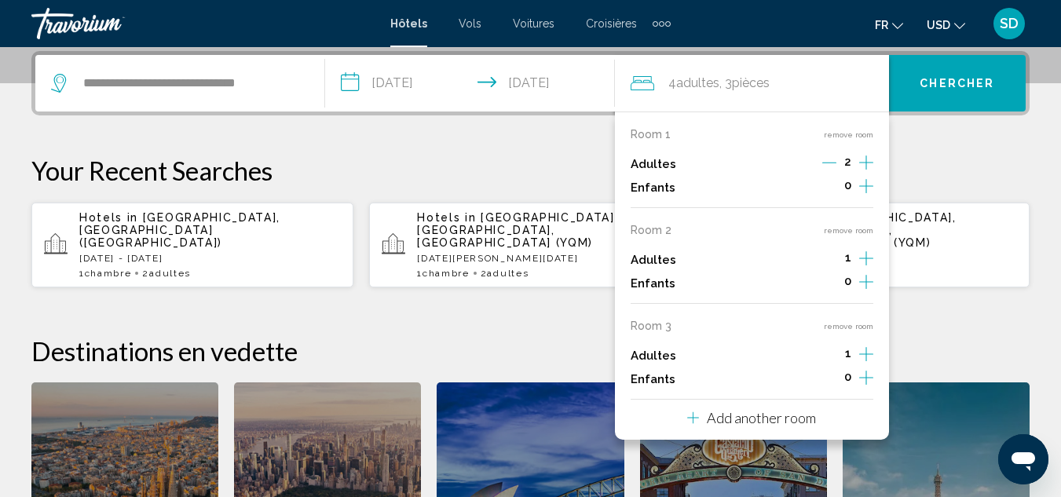
click at [687, 417] on icon "Travelers: 4 adults, 0 children" at bounding box center [693, 417] width 12 height 19
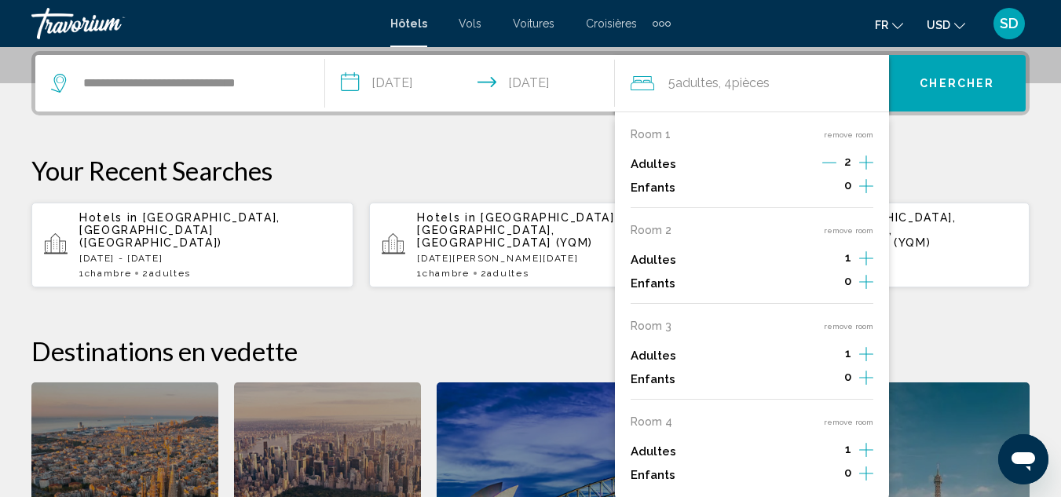
click at [867, 162] on icon "Increment adults" at bounding box center [866, 162] width 14 height 19
click at [862, 172] on icon "Increment adults" at bounding box center [866, 162] width 14 height 19
click at [873, 196] on icon "Increment children" at bounding box center [866, 186] width 14 height 19
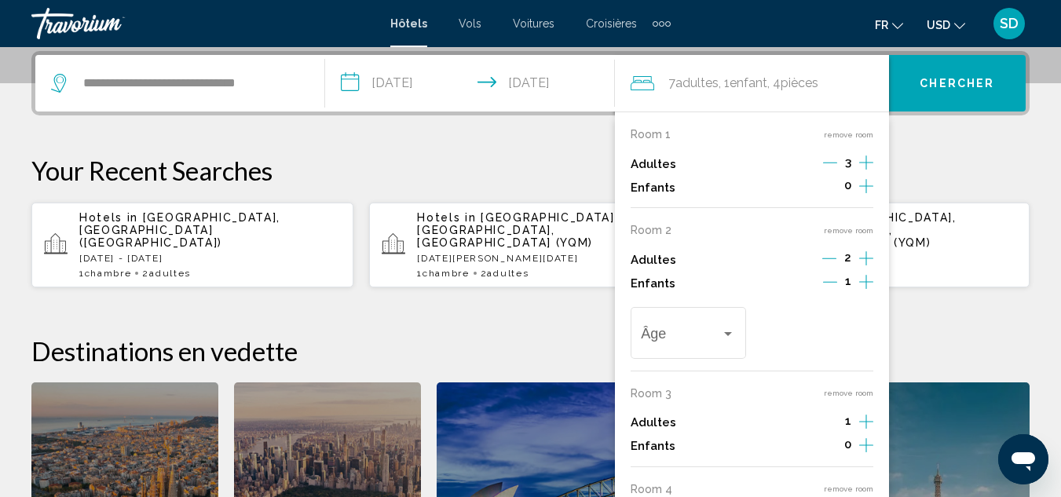
click at [873, 196] on icon "Increment children" at bounding box center [866, 186] width 14 height 19
click at [729, 336] on div "Travelers: 7 adults, 2 children" at bounding box center [728, 334] width 14 height 13
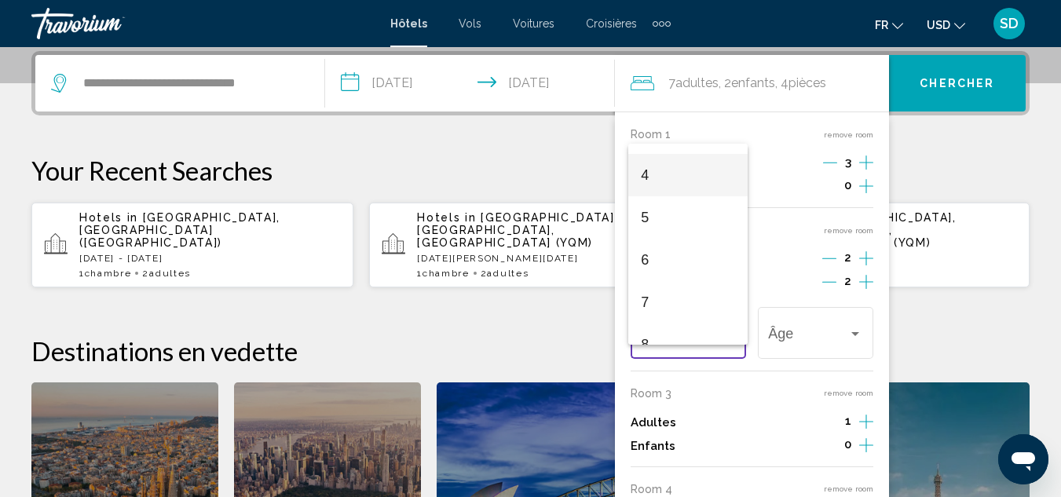
scroll to position [160, 0]
click at [690, 306] on span "7" at bounding box center [688, 301] width 94 height 42
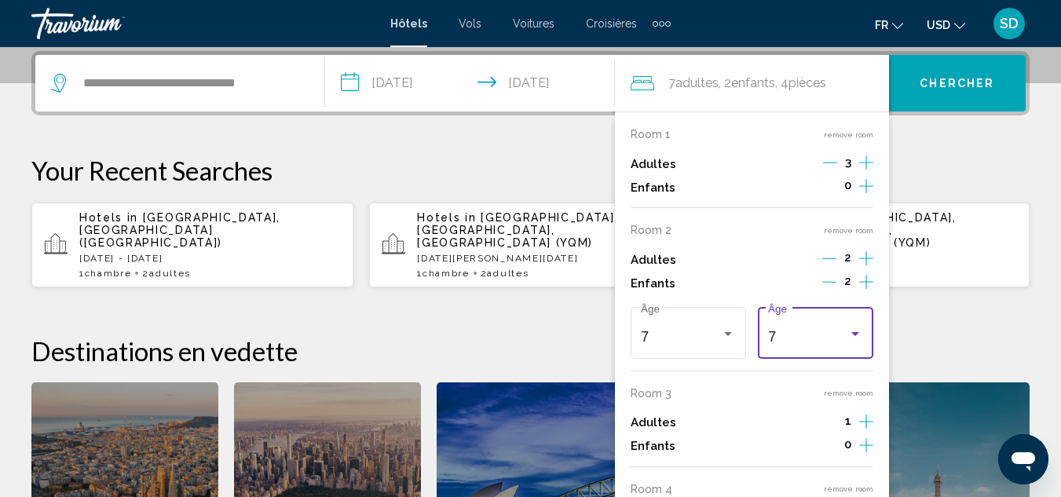
click at [855, 337] on div "Travelers: 7 adults, 2 children" at bounding box center [855, 334] width 14 height 13
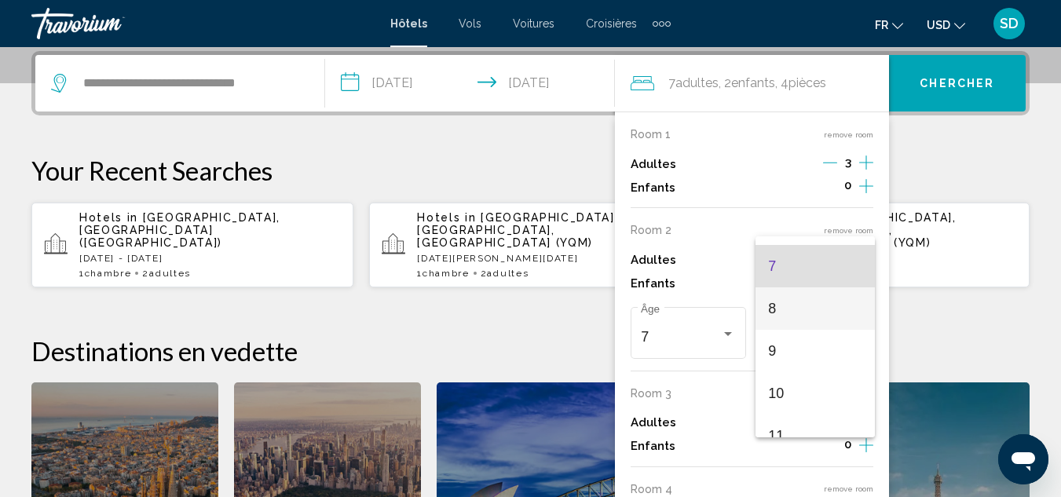
scroll to position [289, 0]
click at [822, 396] on span "10" at bounding box center [815, 393] width 94 height 42
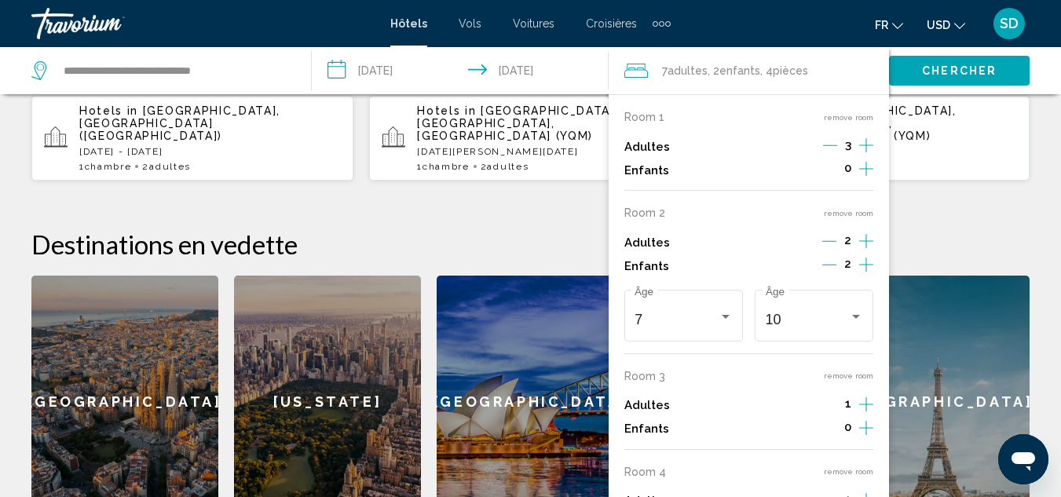
scroll to position [506, 0]
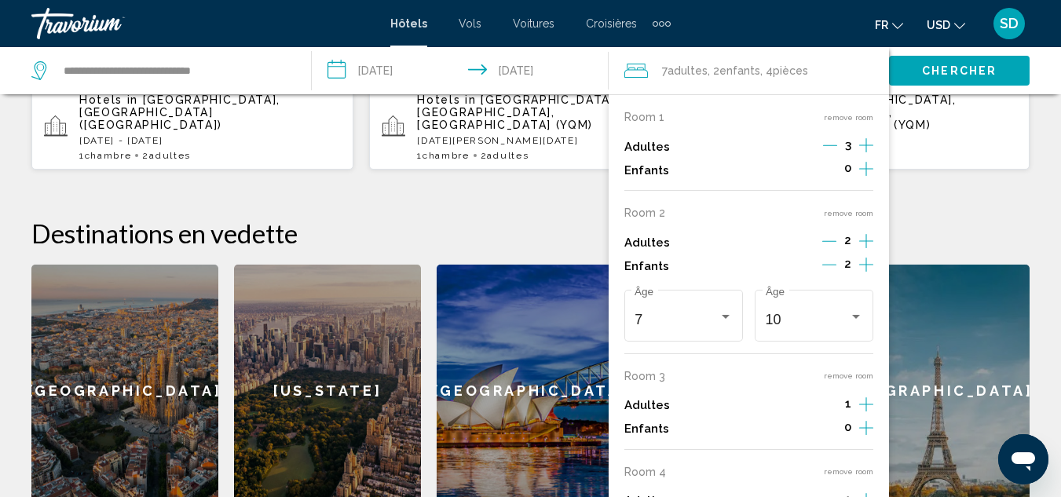
click at [866, 176] on icon "Increment children" at bounding box center [866, 169] width 14 height 14
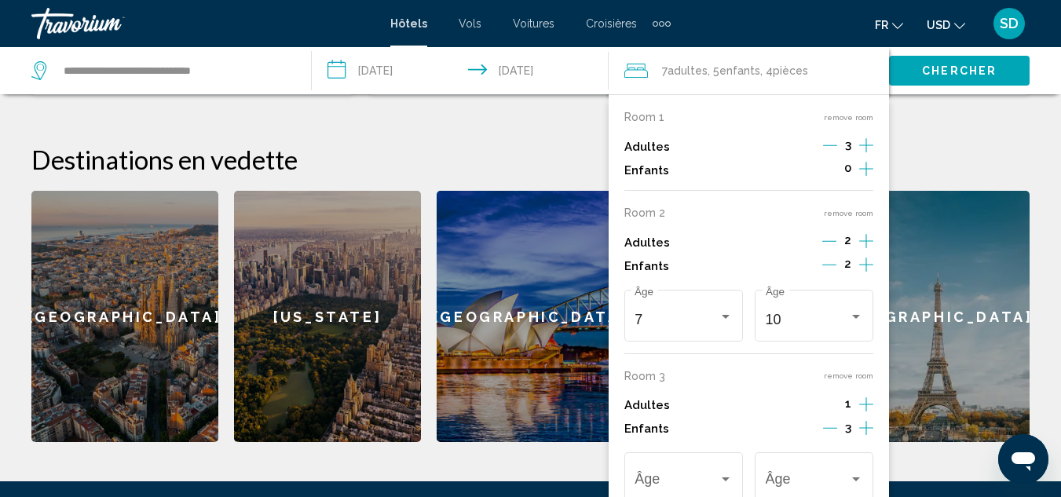
scroll to position [584, 0]
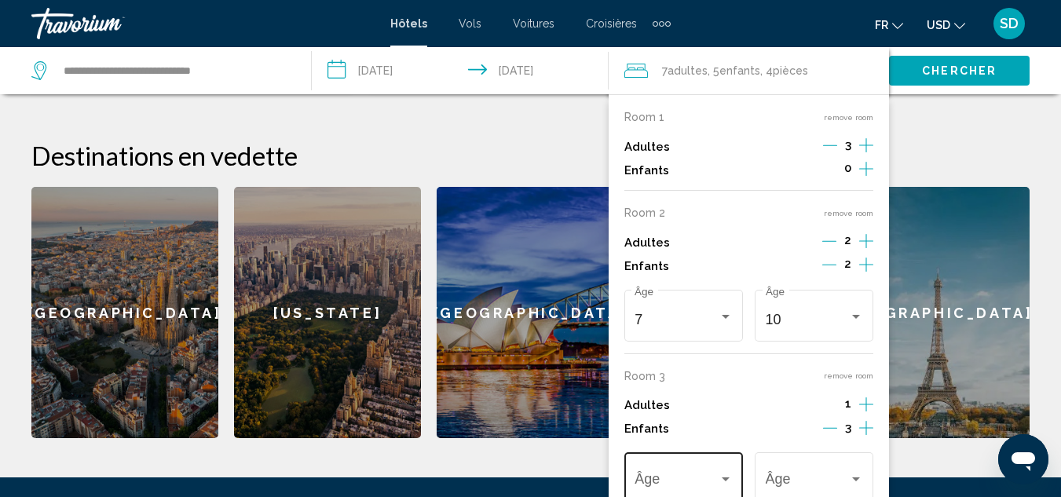
click at [727, 471] on div "Âge" at bounding box center [683, 477] width 97 height 56
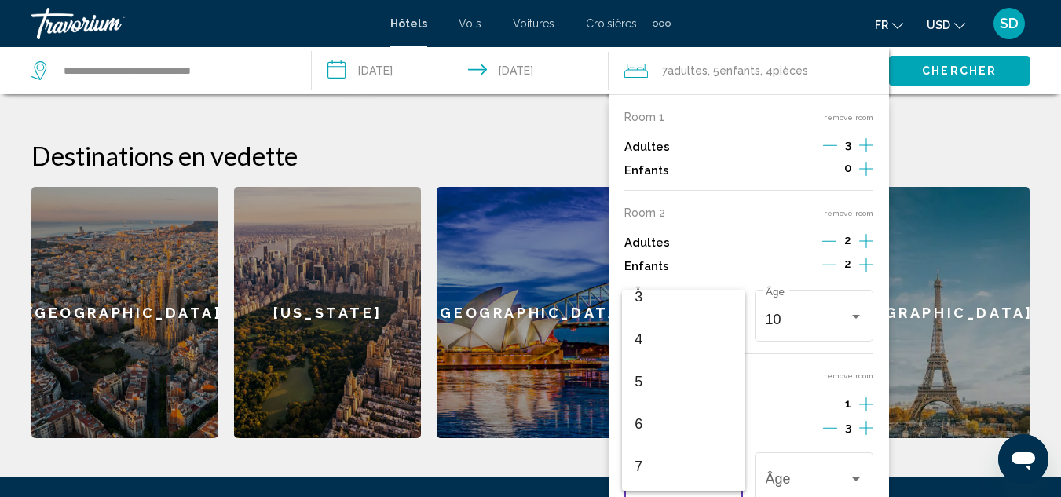
scroll to position [147, 0]
click at [671, 474] on span "7" at bounding box center [683, 461] width 97 height 42
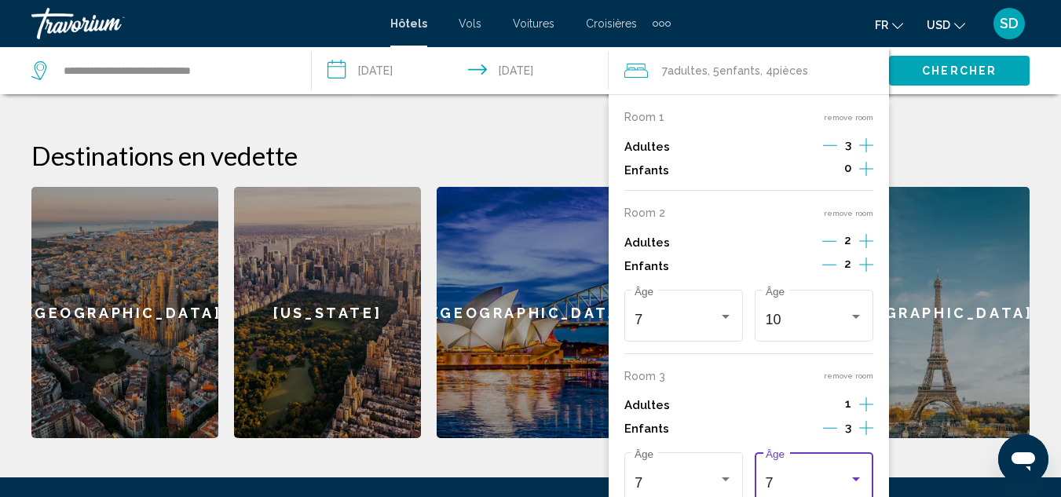
click at [854, 481] on div "Travelers: 7 adults, 5 children" at bounding box center [856, 480] width 8 height 4
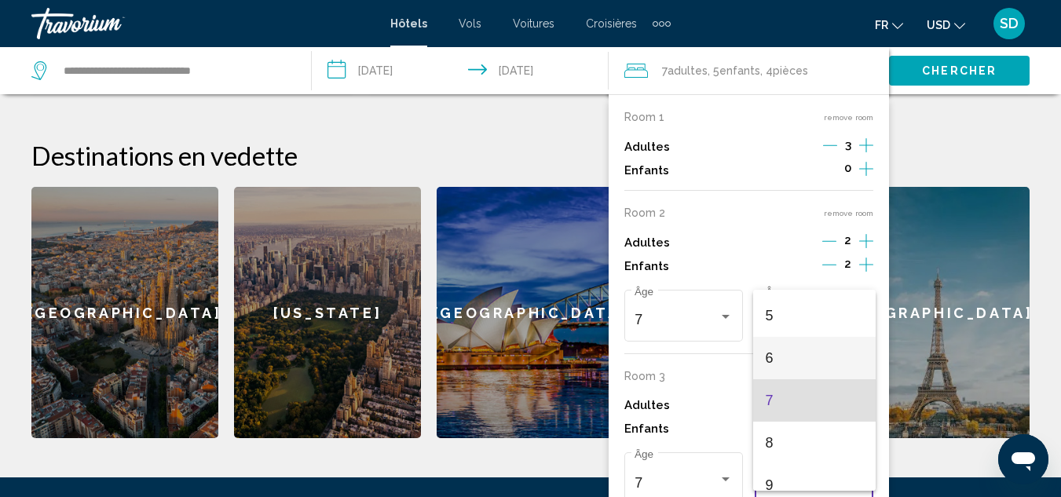
scroll to position [257, 0]
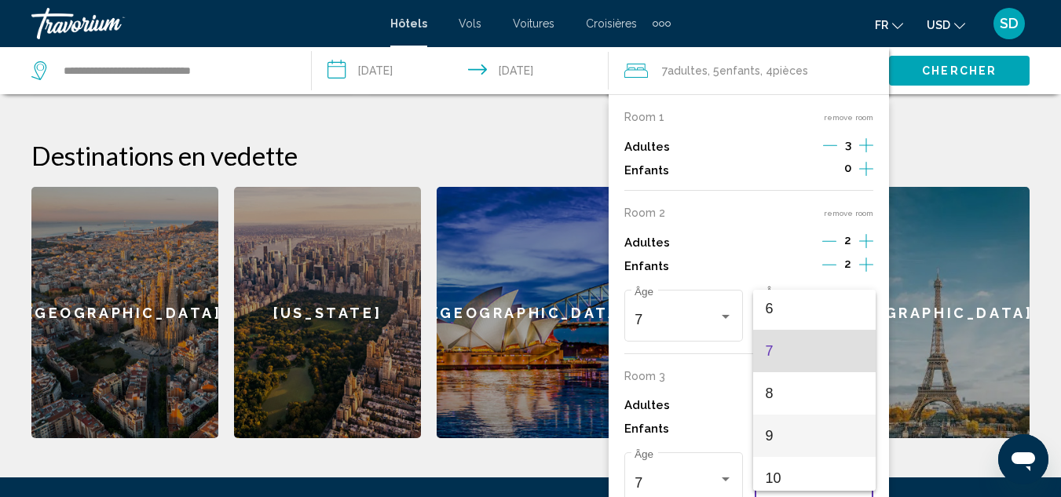
click at [793, 427] on span "9" at bounding box center [814, 436] width 97 height 42
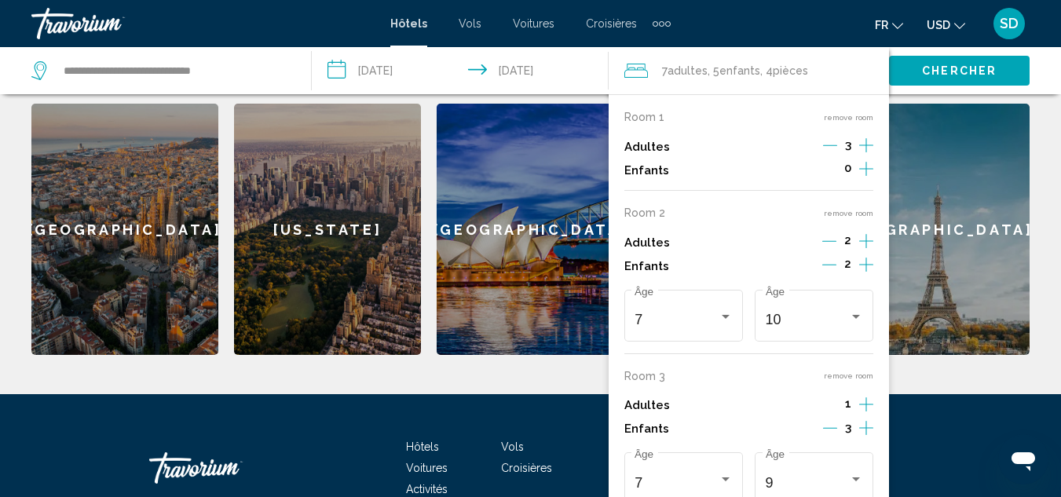
scroll to position [731, 0]
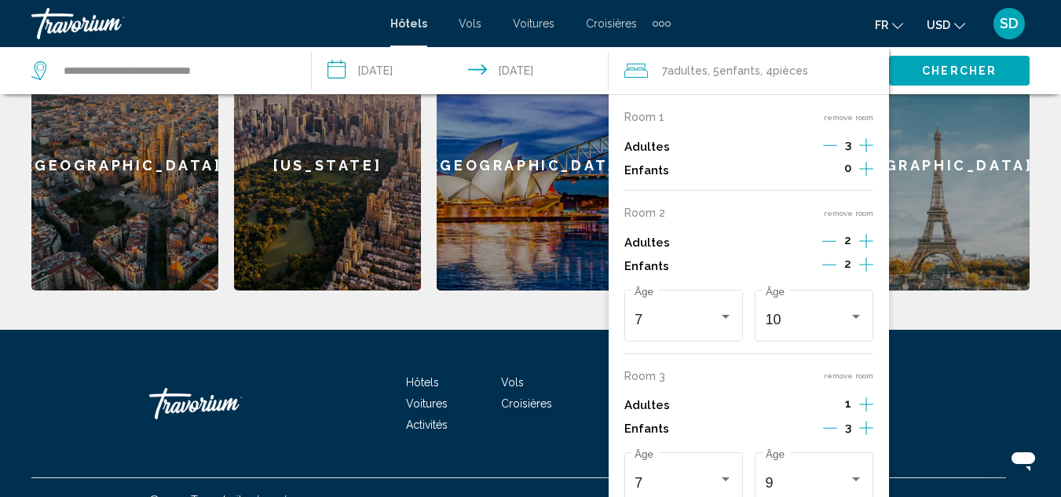
click at [780, 407] on div "Adultes 1" at bounding box center [748, 406] width 249 height 24
click at [887, 475] on div "Room 1 remove room Adultes 3 Enfants 0 Room 2 remove room Adultes 2 Enfants 2 7…" at bounding box center [749, 392] width 280 height 597
click at [742, 377] on div "Room 3 remove room" at bounding box center [748, 376] width 249 height 13
click at [846, 376] on button "remove room" at bounding box center [848, 376] width 49 height 10
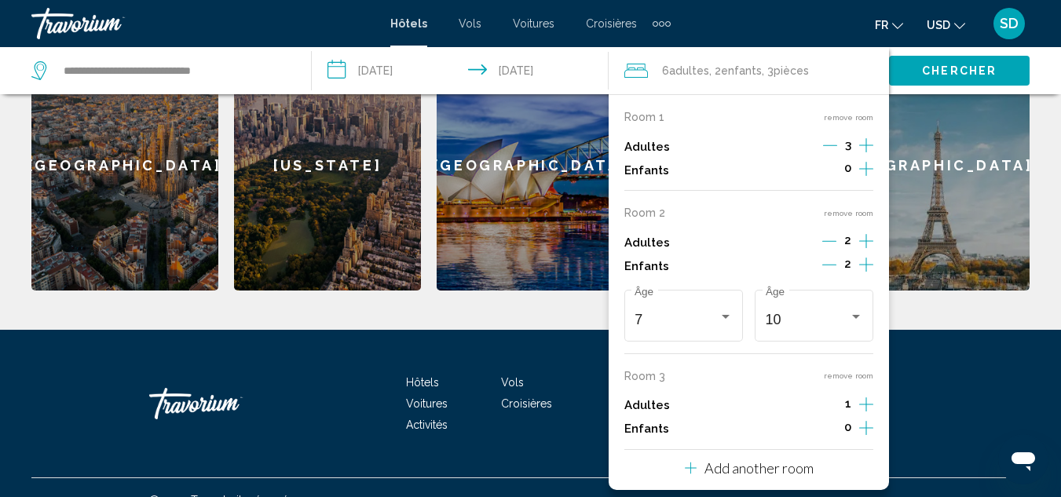
click at [846, 376] on button "remove room" at bounding box center [848, 376] width 49 height 10
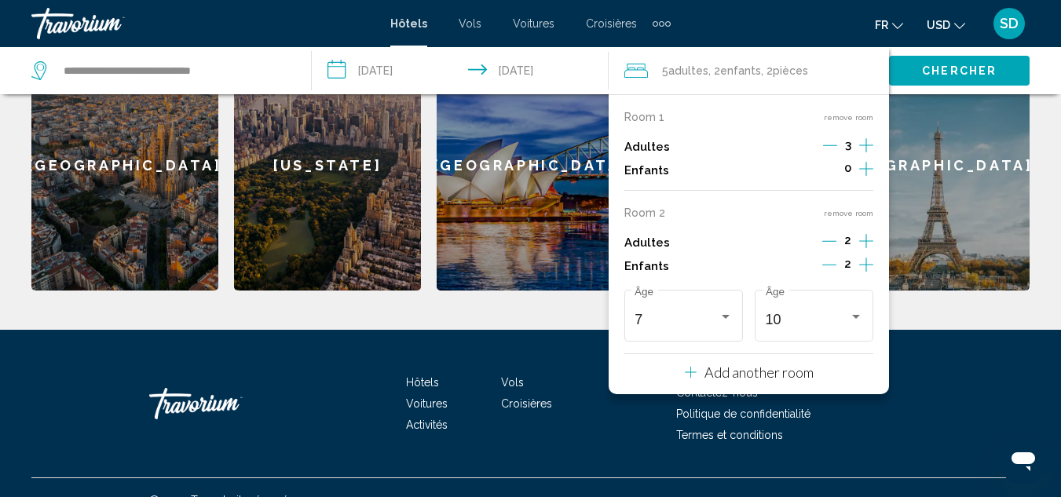
click at [971, 69] on span "Chercher" at bounding box center [959, 71] width 75 height 13
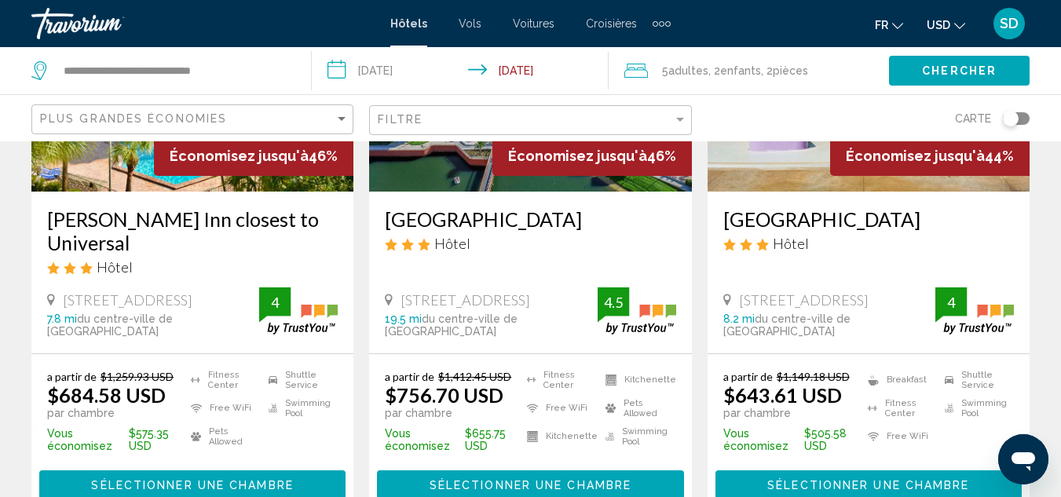
scroll to position [903, 0]
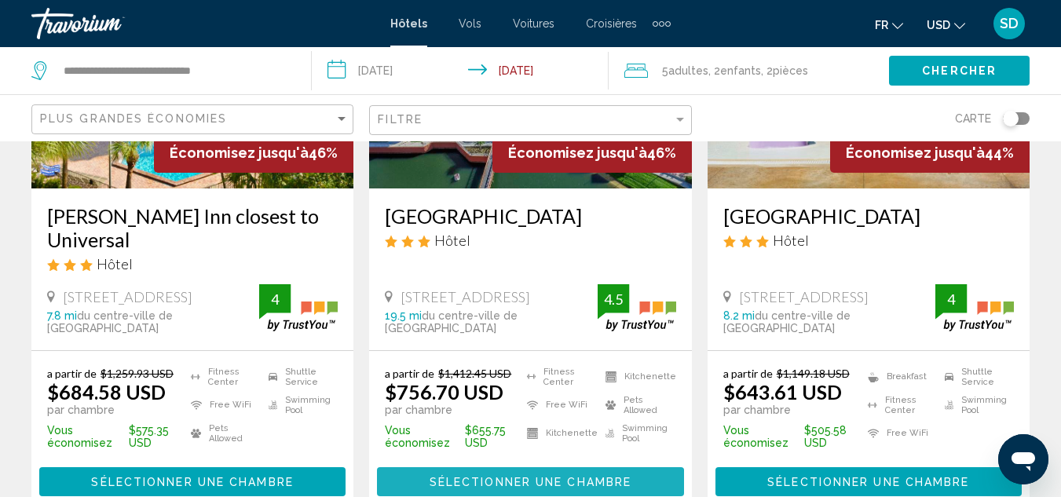
click at [524, 476] on span "Sélectionner une chambre" at bounding box center [531, 482] width 202 height 13
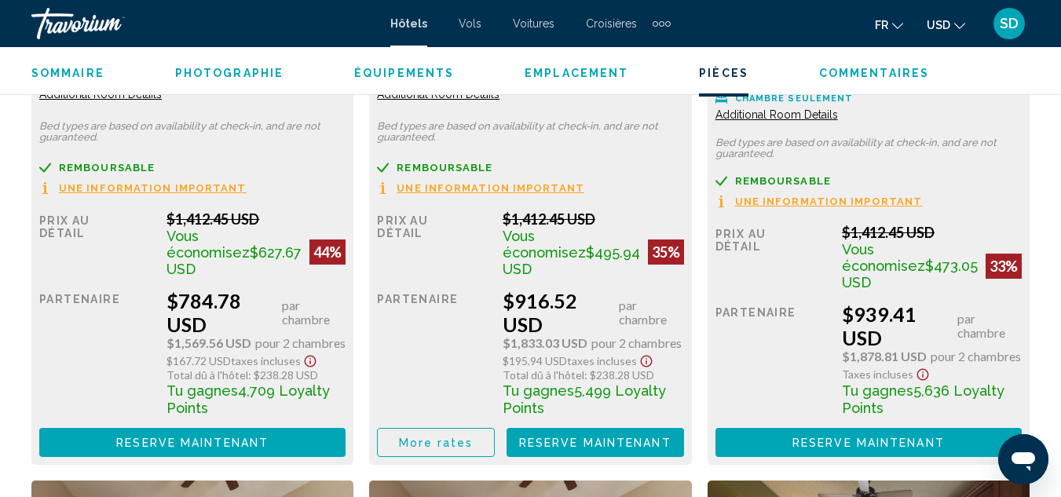
scroll to position [2736, 0]
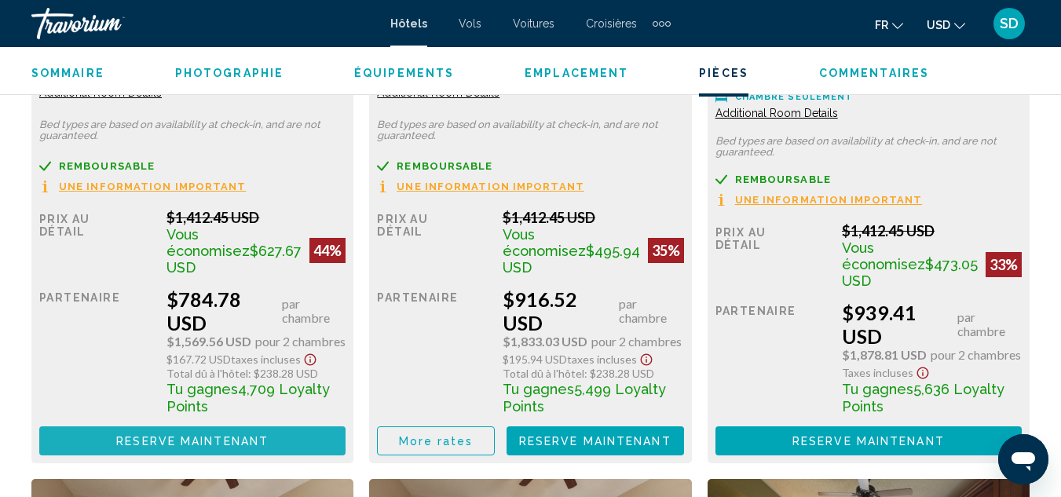
click at [281, 429] on button "Reserve maintenant Plus disponible" at bounding box center [192, 441] width 306 height 29
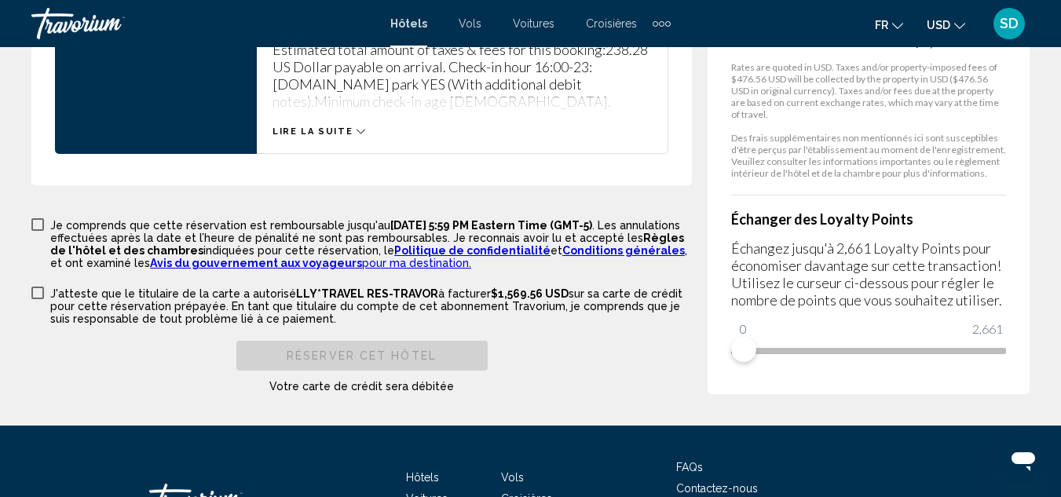
scroll to position [2428, 0]
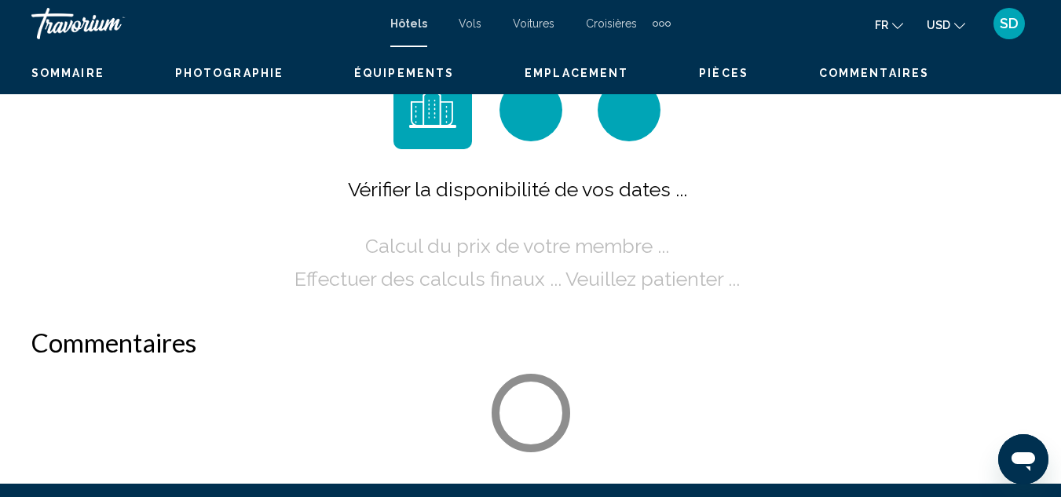
scroll to position [171, 0]
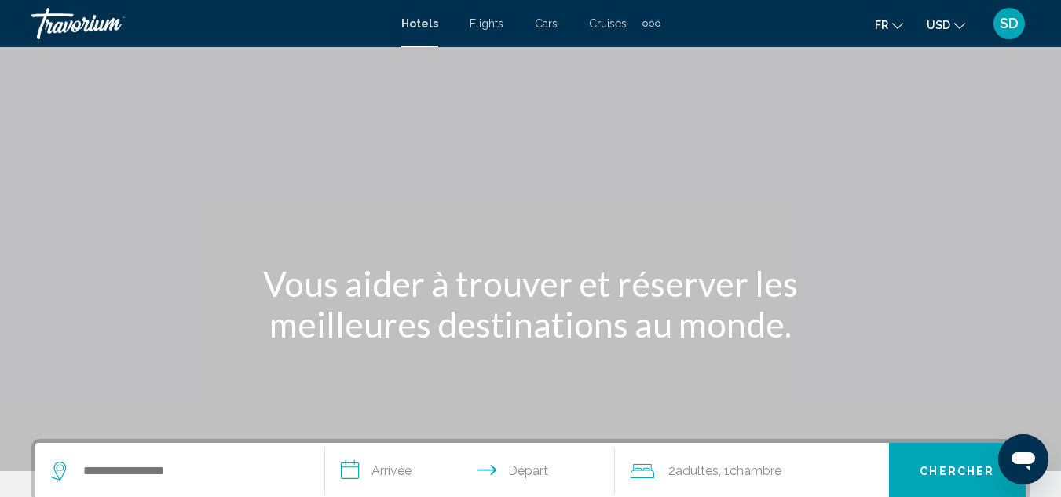
scroll to position [209, 0]
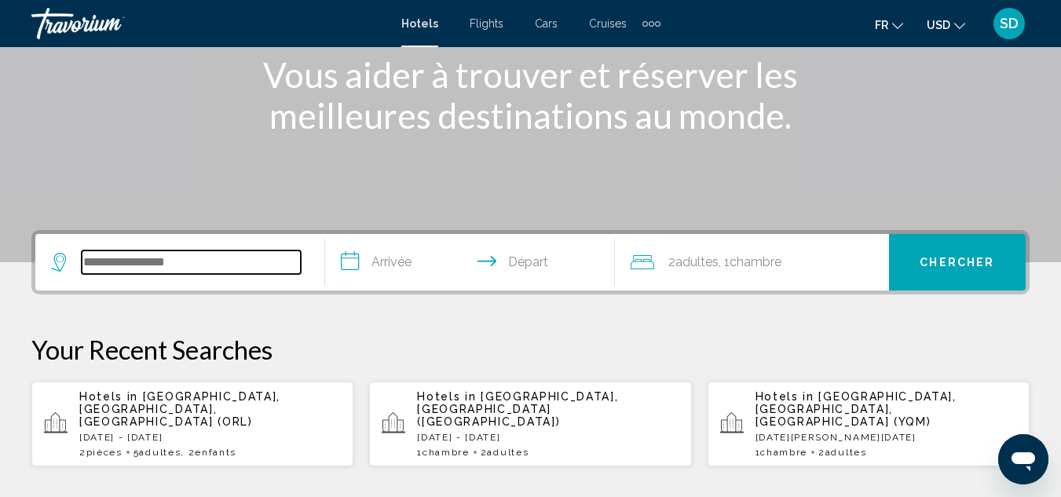
click at [205, 265] on input "Search widget" at bounding box center [191, 263] width 219 height 24
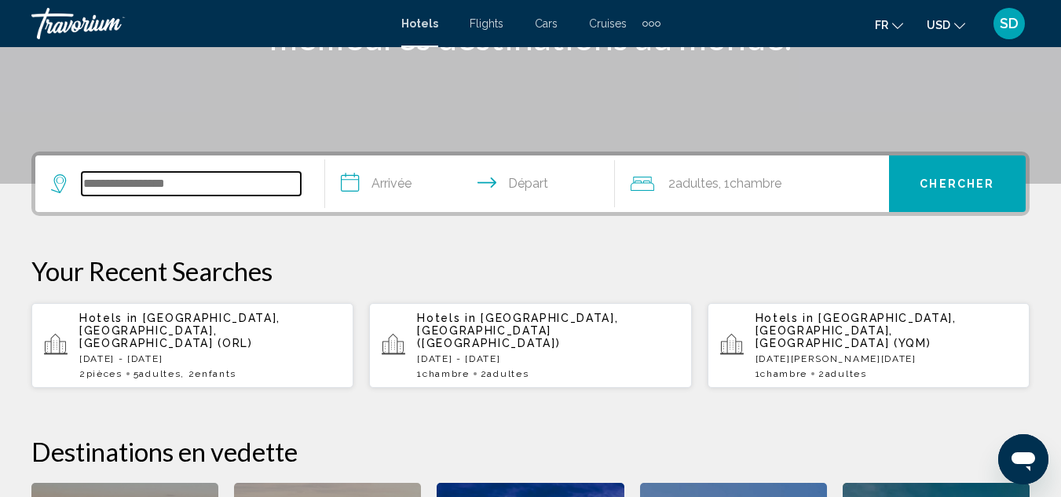
scroll to position [388, 0]
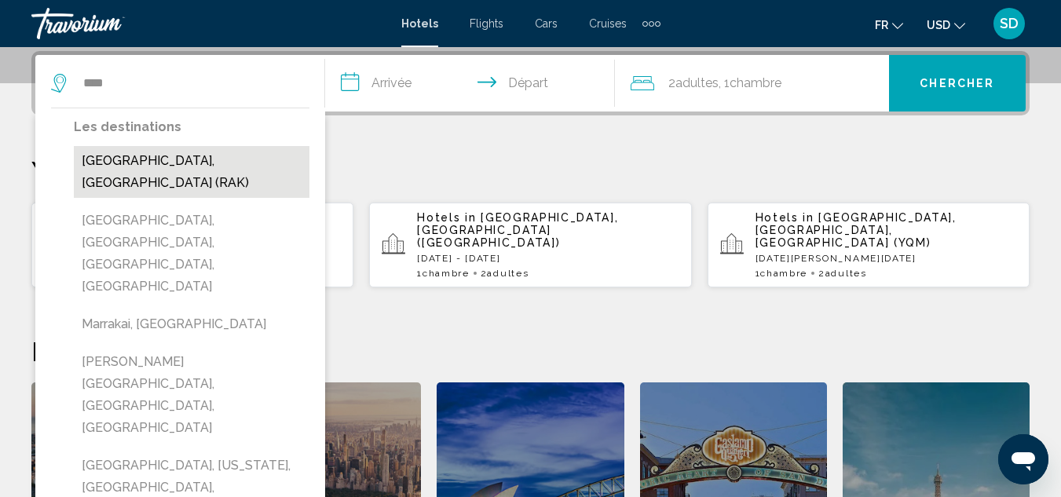
click at [219, 173] on button "Marrakech, Morocco (RAK)" at bounding box center [192, 172] width 236 height 52
type input "**********"
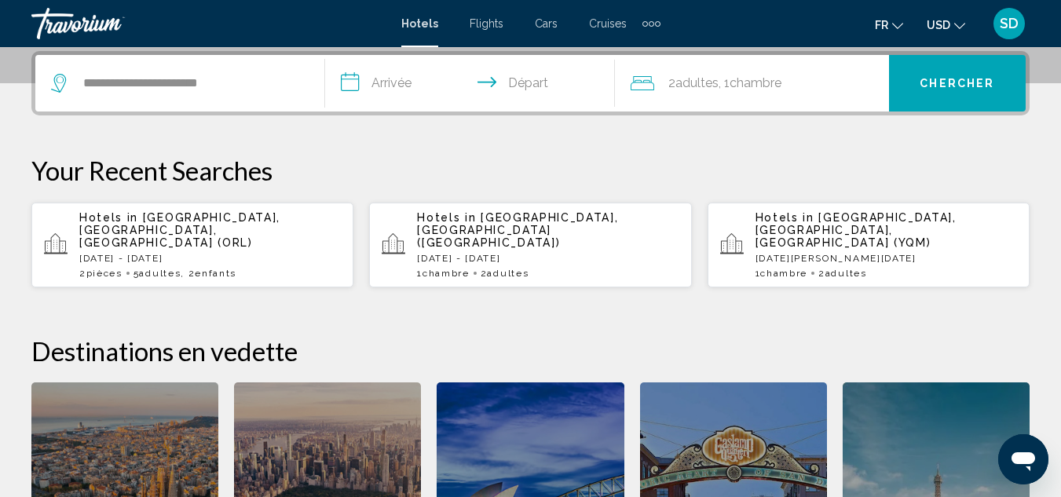
click at [390, 85] on input "**********" at bounding box center [473, 85] width 296 height 61
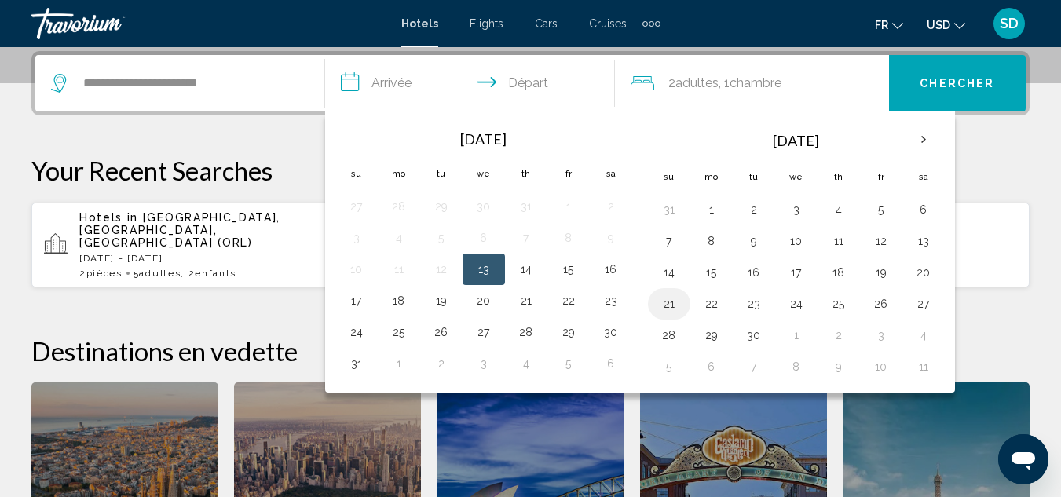
click at [664, 307] on button "21" at bounding box center [669, 304] width 25 height 22
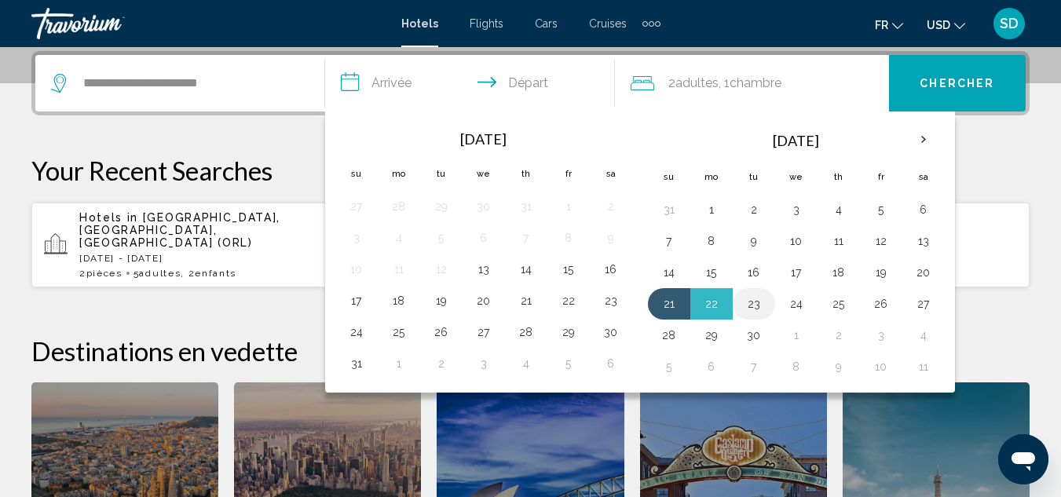
click at [757, 309] on button "23" at bounding box center [754, 304] width 25 height 22
type input "**********"
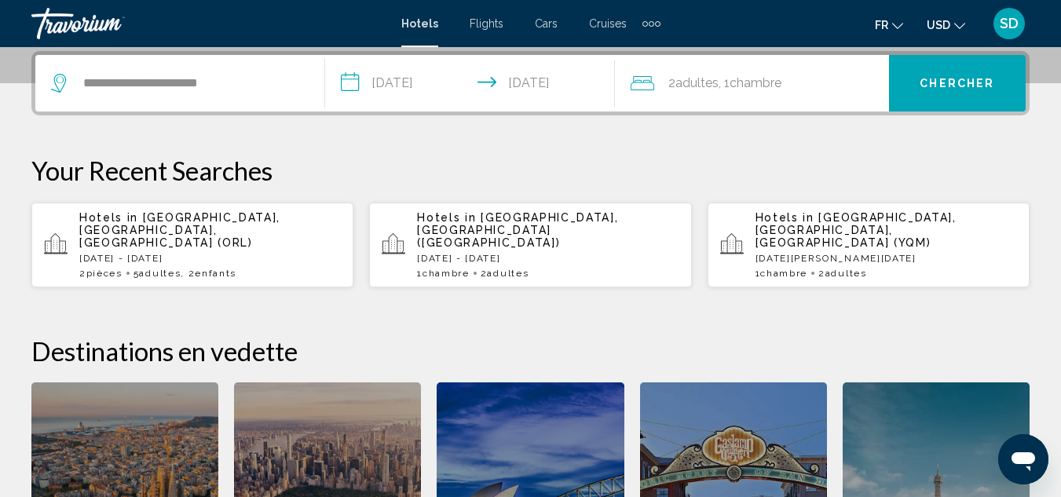
click at [959, 25] on icon "Change currency" at bounding box center [959, 25] width 11 height 11
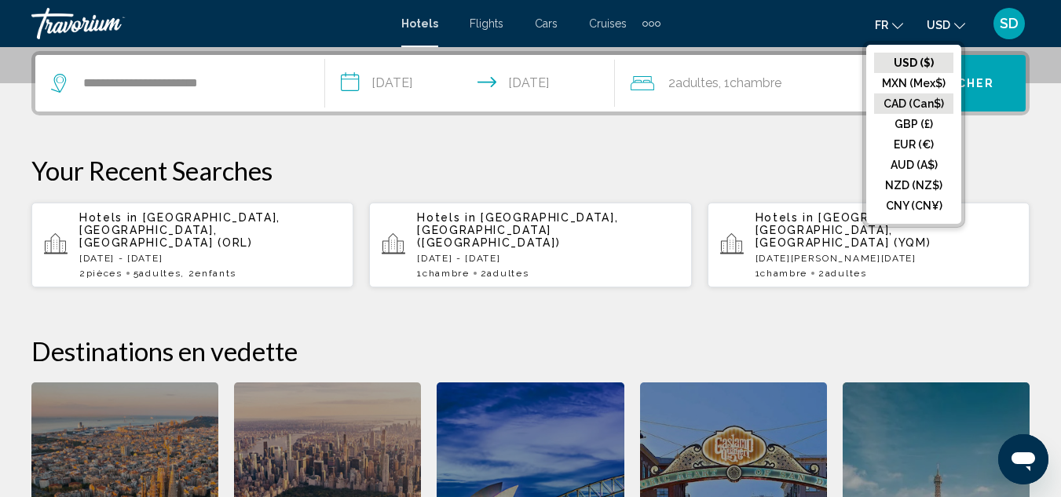
click at [907, 97] on button "CAD (Can$)" at bounding box center [913, 103] width 79 height 20
